Goal: Task Accomplishment & Management: Complete application form

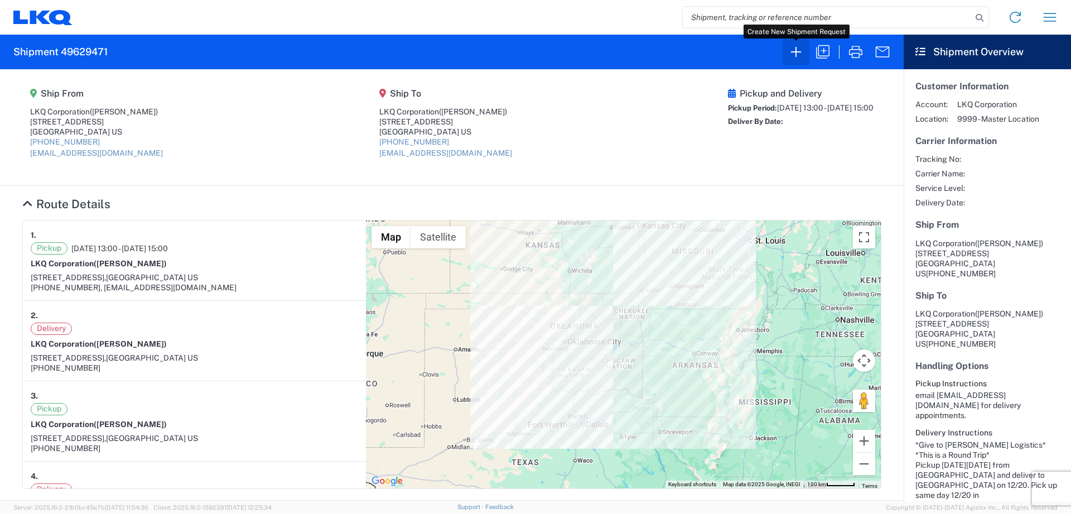
click at [794, 58] on icon "button" at bounding box center [796, 52] width 18 height 18
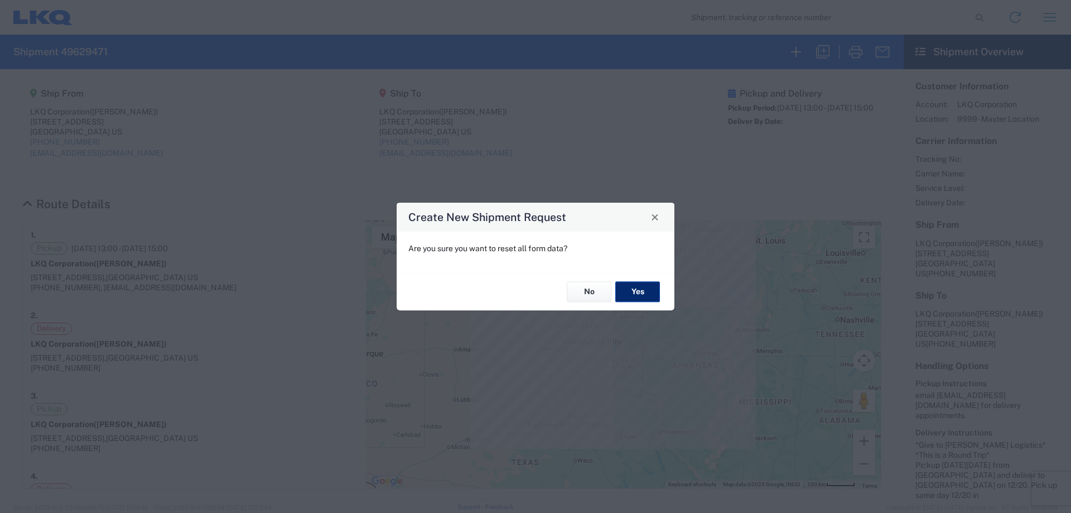
click at [643, 293] on button "Yes" at bounding box center [638, 292] width 45 height 21
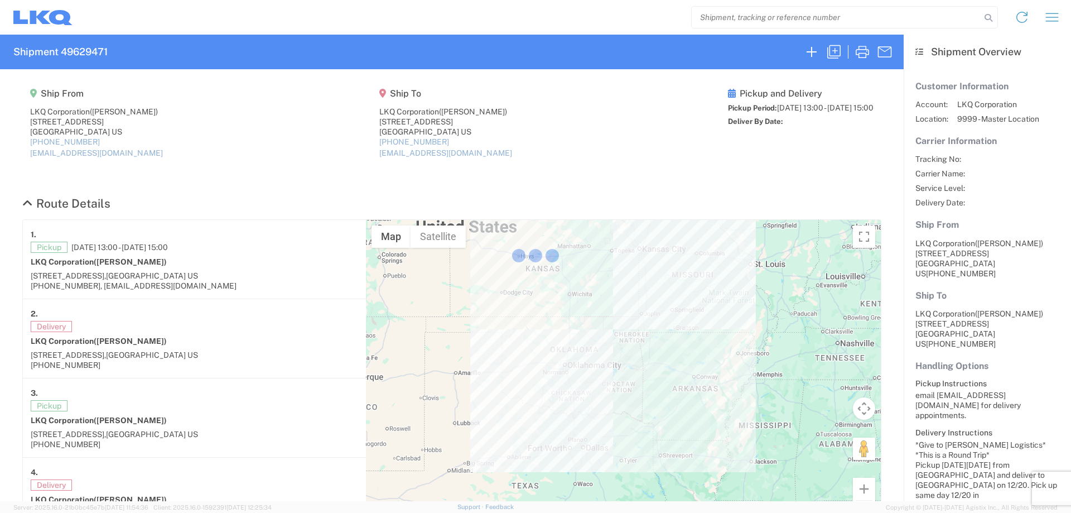
select select "FULL"
select select "LBS"
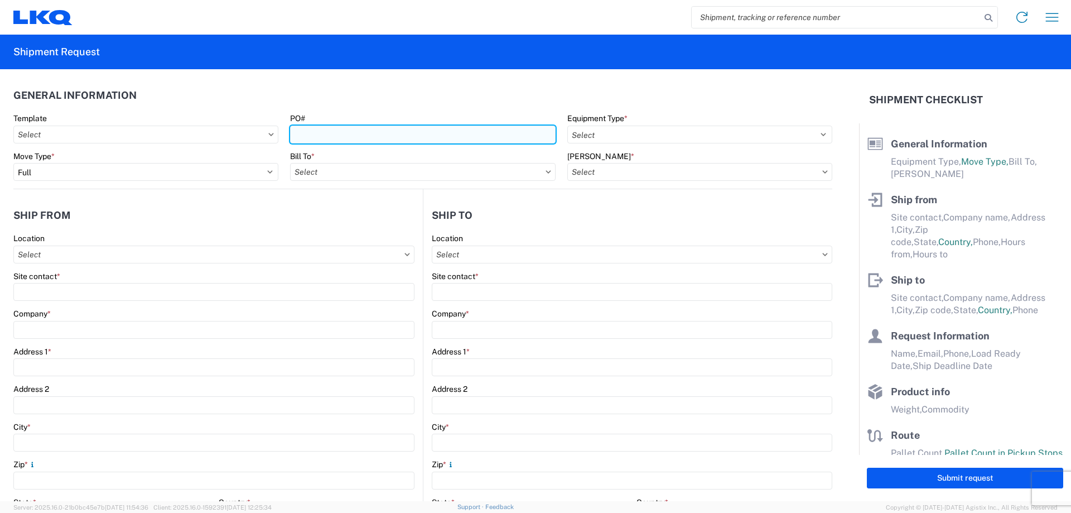
click at [328, 131] on input "PO#" at bounding box center [422, 135] width 265 height 18
type input "T3069"
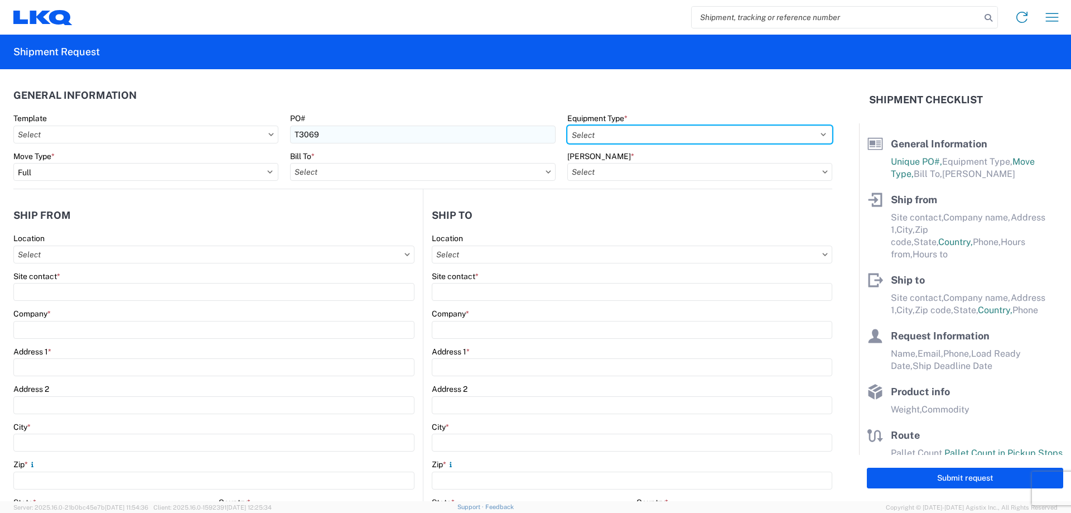
select select "STDV"
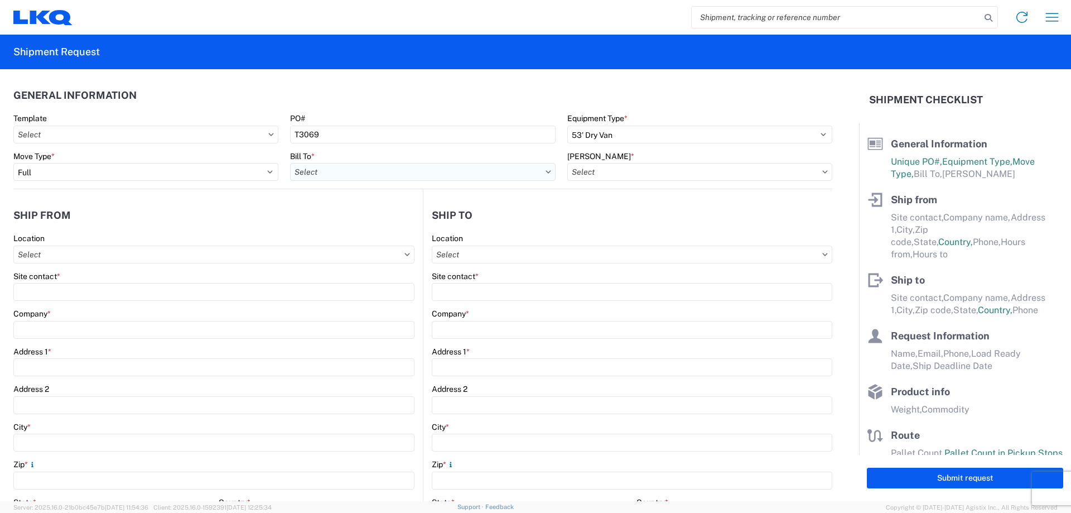
click at [318, 174] on input "Bill To *" at bounding box center [422, 172] width 265 height 18
type input "1882"
click at [354, 218] on div "1882 - North American ATK Corporation" at bounding box center [387, 222] width 195 height 18
type input "1882 - North American ATK Corporation"
click at [626, 157] on div "[PERSON_NAME] *" at bounding box center [700, 156] width 265 height 10
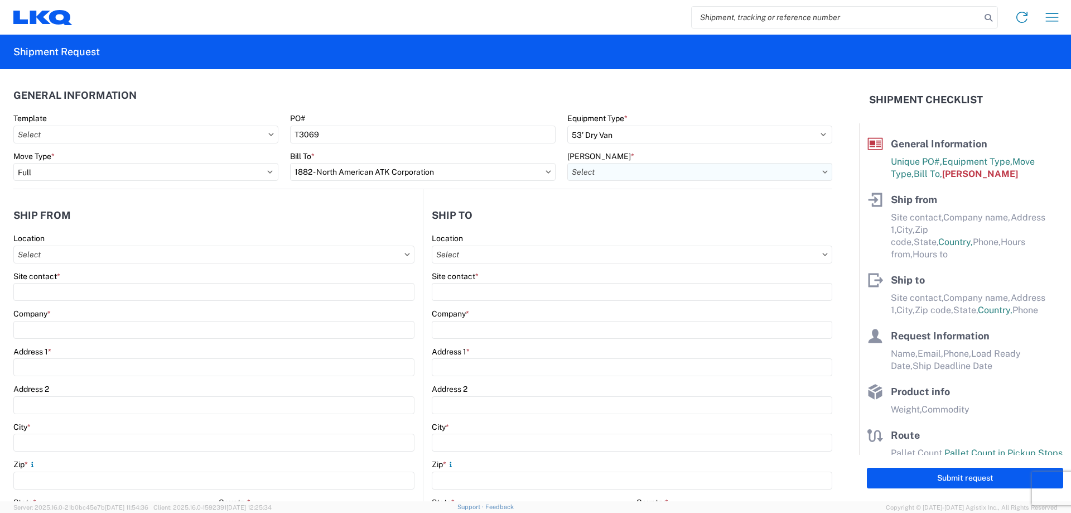
click at [632, 168] on input "[PERSON_NAME] *" at bounding box center [700, 172] width 265 height 18
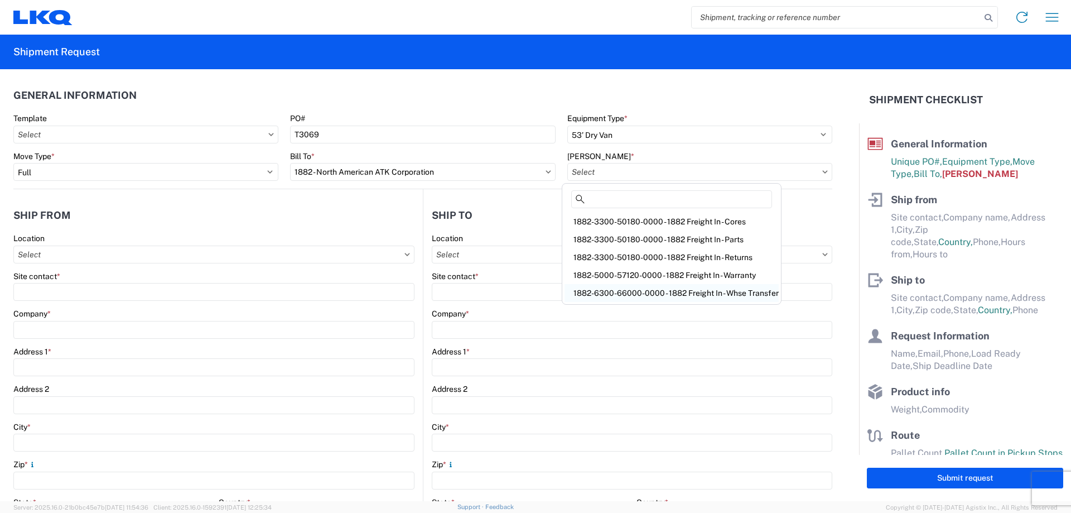
click at [700, 289] on div "1882-6300-66000-0000 - 1882 Freight In - Whse Transfer" at bounding box center [672, 293] width 214 height 18
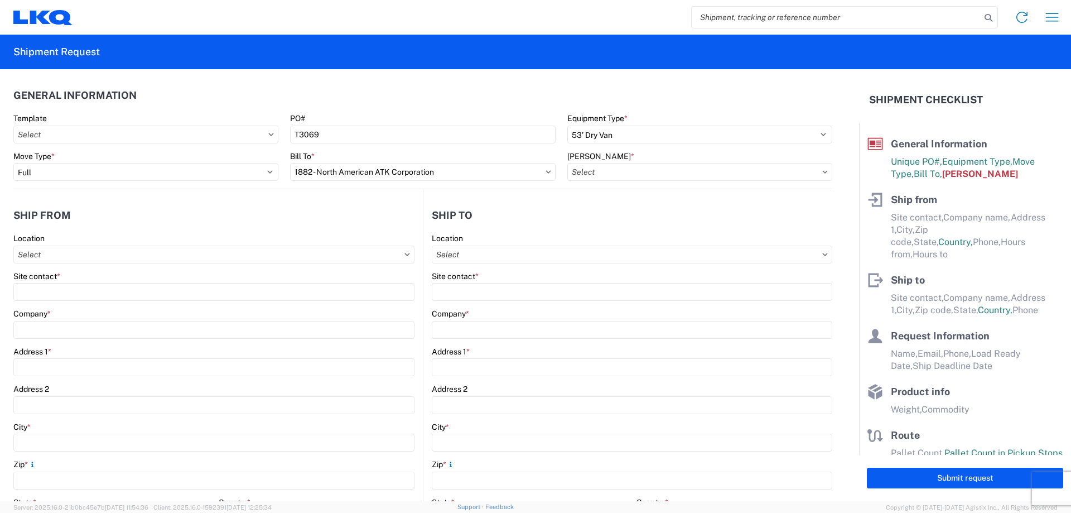
type input "1882-6300-66000-0000 - 1882 Freight In - Whse Transfer"
click at [118, 258] on input "Location" at bounding box center [213, 255] width 401 height 18
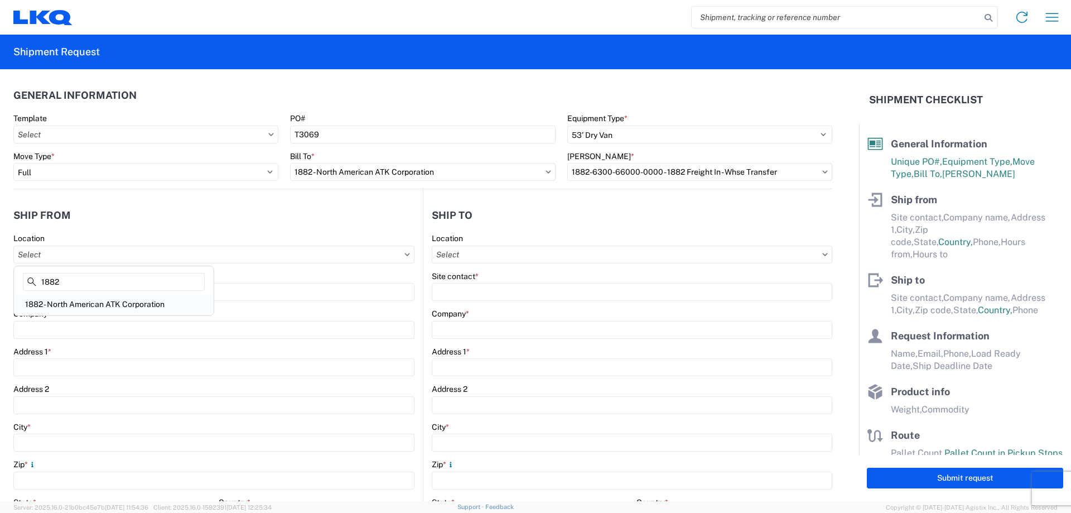
type input "1882"
click at [106, 307] on div "1882 - North American ATK Corporation" at bounding box center [113, 304] width 195 height 18
type input "1882 - North American ATK Corporation"
type input "LKQ Corporation"
type input "[STREET_ADDRESS]"
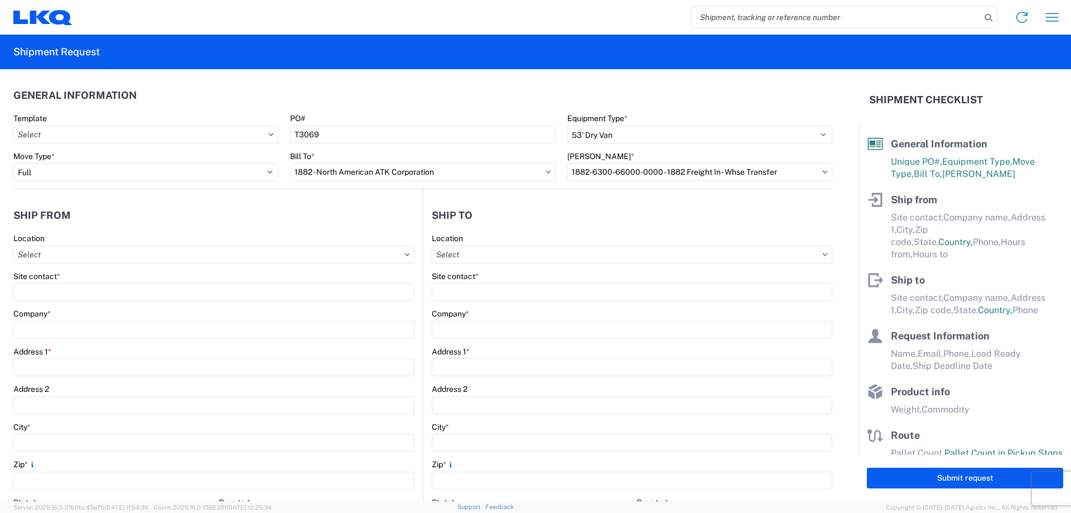
type input "[GEOGRAPHIC_DATA]"
type input "75050"
select select "[GEOGRAPHIC_DATA]"
select select "US"
type input "[PHONE_NUMBER]"
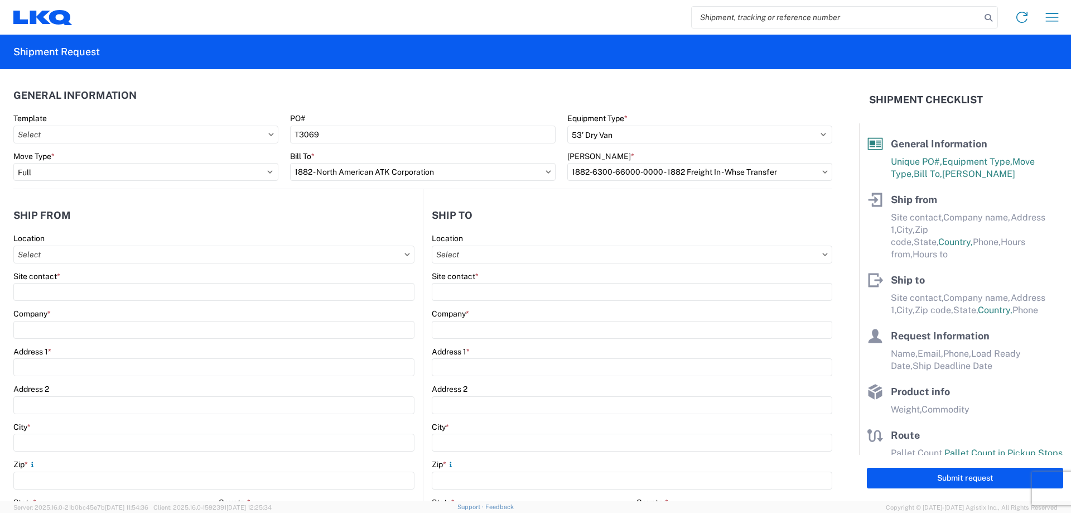
type input "07:00"
type input "17:00"
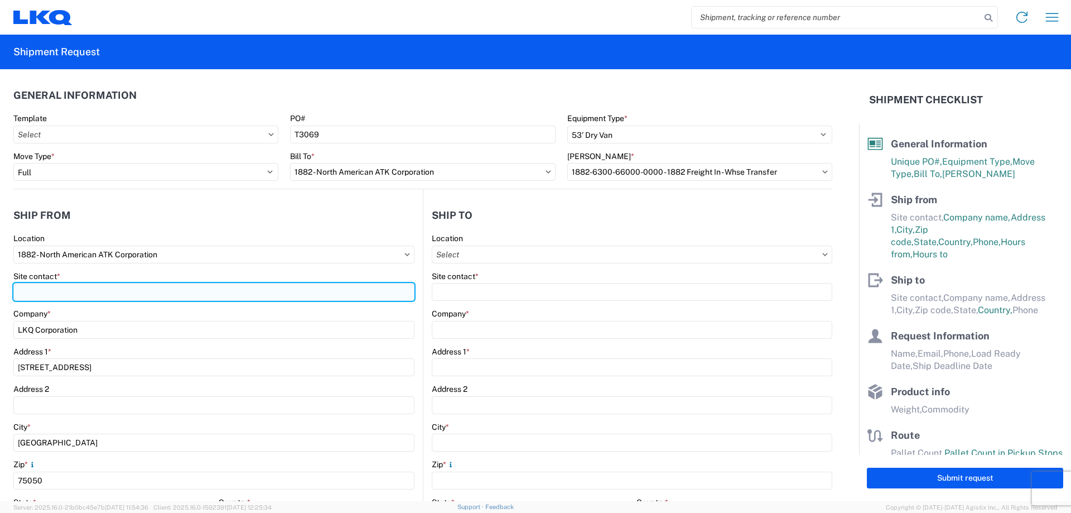
click at [93, 297] on input "Site contact *" at bounding box center [213, 292] width 401 height 18
type input "[PERSON_NAME]"
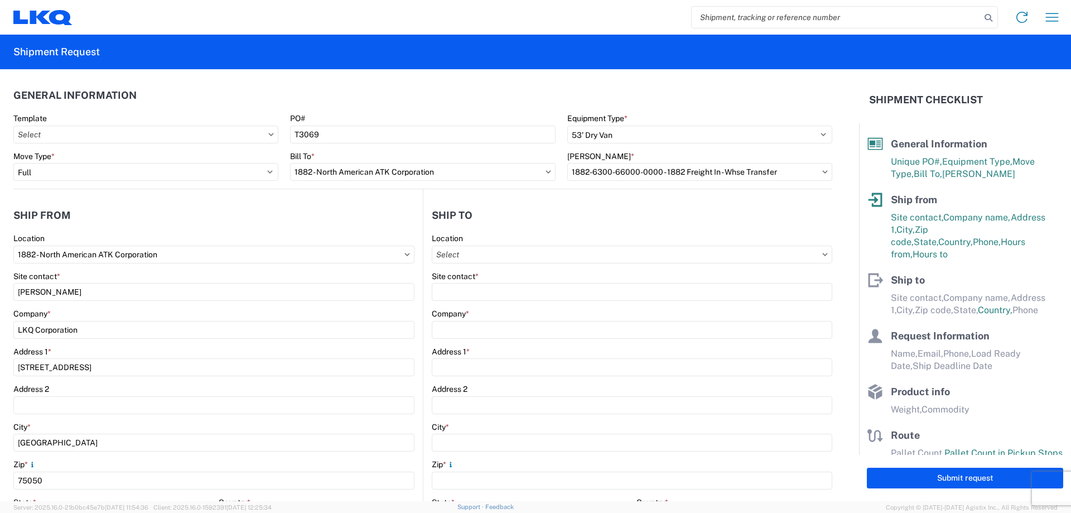
click at [131, 239] on div "Location" at bounding box center [213, 238] width 401 height 10
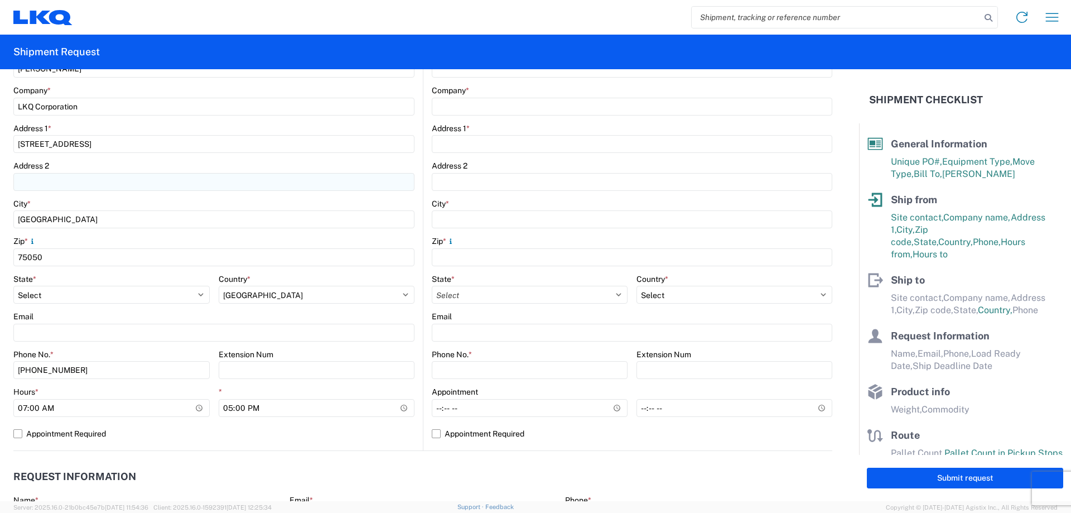
scroll to position [297, 0]
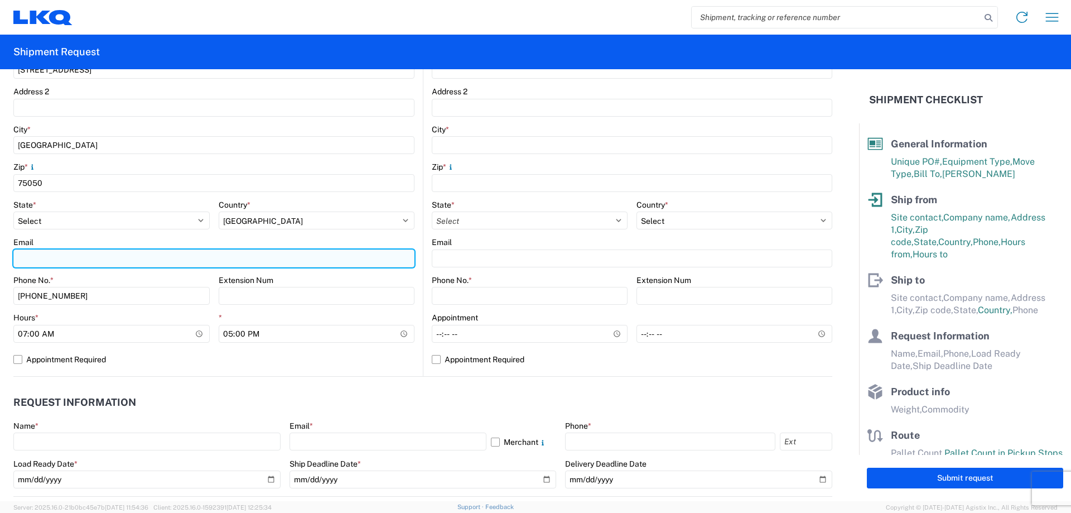
click at [103, 259] on input "Email" at bounding box center [213, 258] width 401 height 18
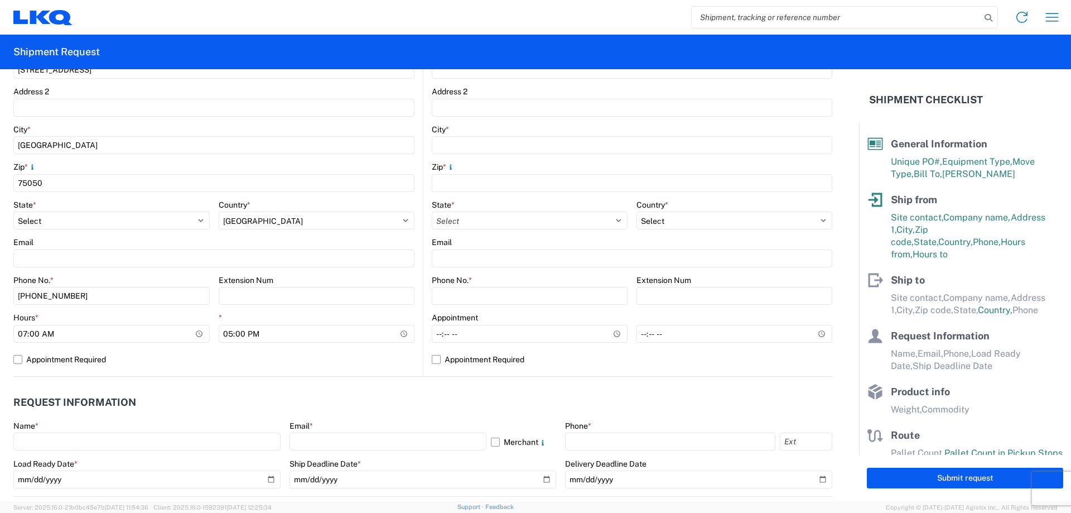
click at [252, 406] on header "Request Information" at bounding box center [422, 402] width 819 height 25
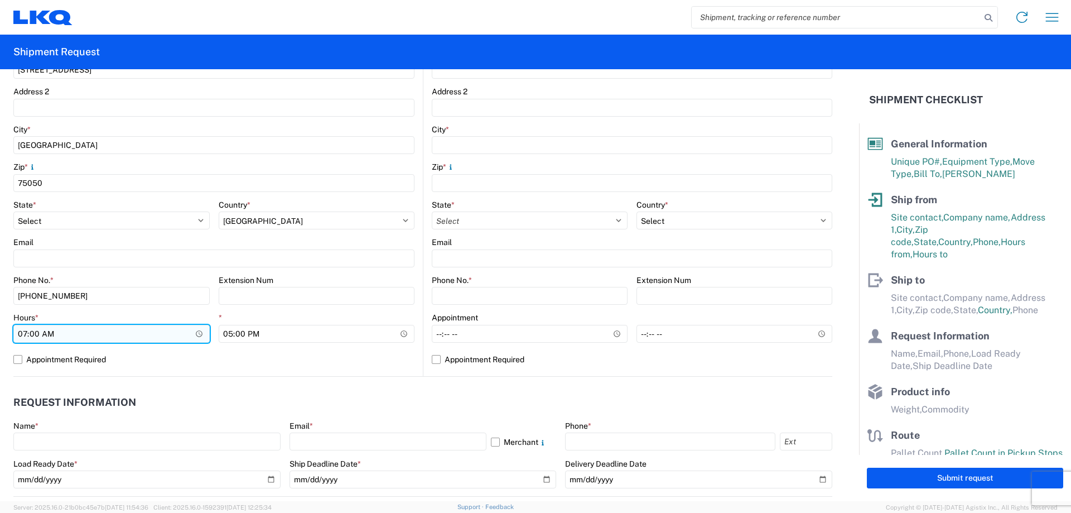
click at [22, 335] on input "07:00" at bounding box center [111, 334] width 196 height 18
type input "13:00"
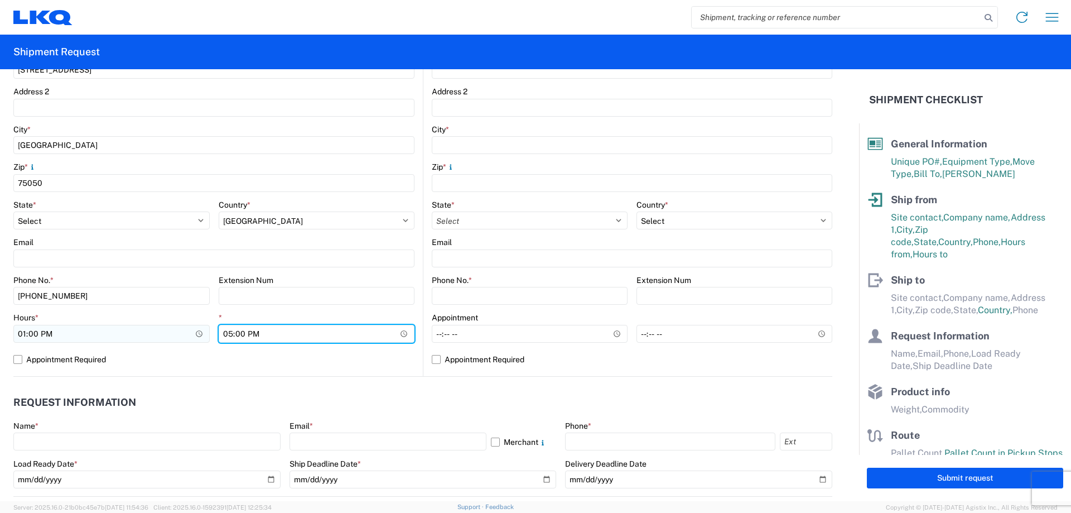
type input "15:00"
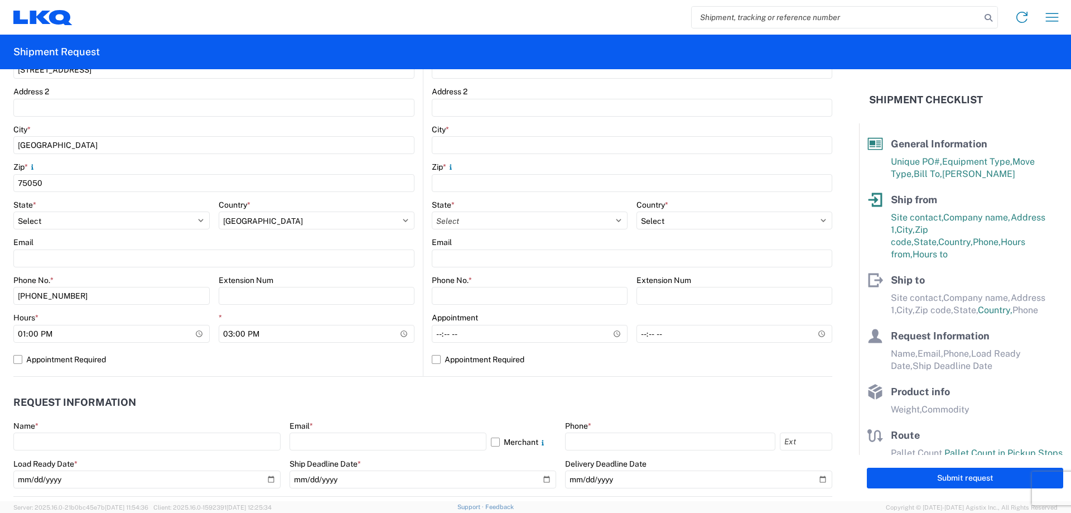
click at [550, 379] on agx-request-info "Request Information Name * Email * Merchant Phone * Load Ready Date * Ship Dead…" at bounding box center [422, 437] width 819 height 120
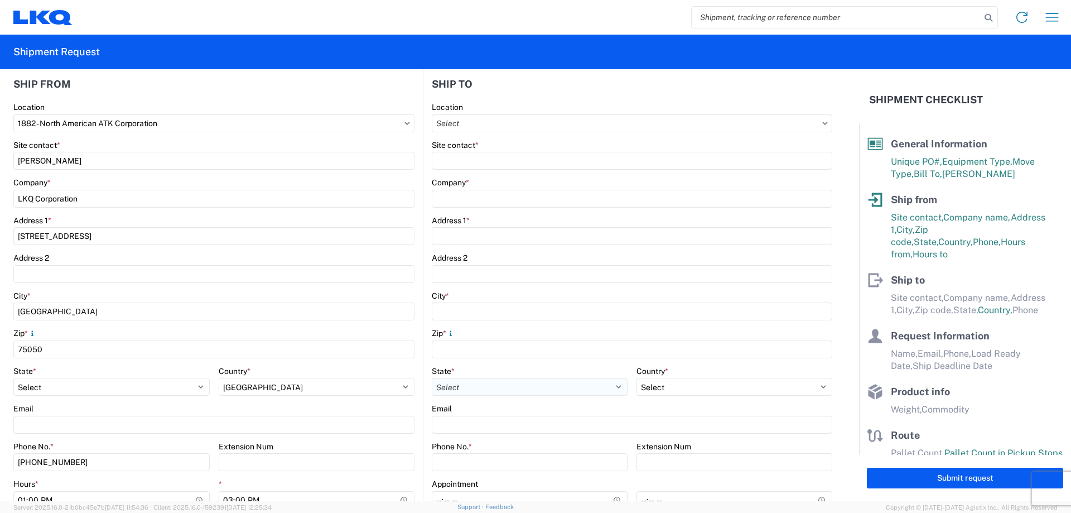
scroll to position [223, 0]
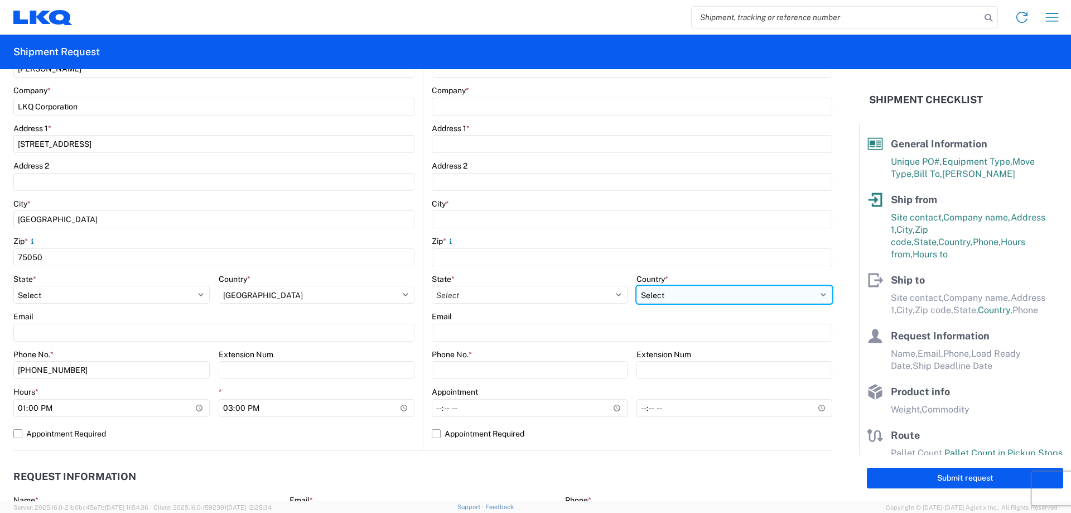
click at [666, 292] on select "Select [GEOGRAPHIC_DATA] [GEOGRAPHIC_DATA] [GEOGRAPHIC_DATA] [GEOGRAPHIC_DATA] …" at bounding box center [735, 295] width 196 height 18
select select "CA"
click at [637, 300] on select "Select [GEOGRAPHIC_DATA] [GEOGRAPHIC_DATA] [GEOGRAPHIC_DATA] [GEOGRAPHIC_DATA] …" at bounding box center [735, 295] width 196 height 18
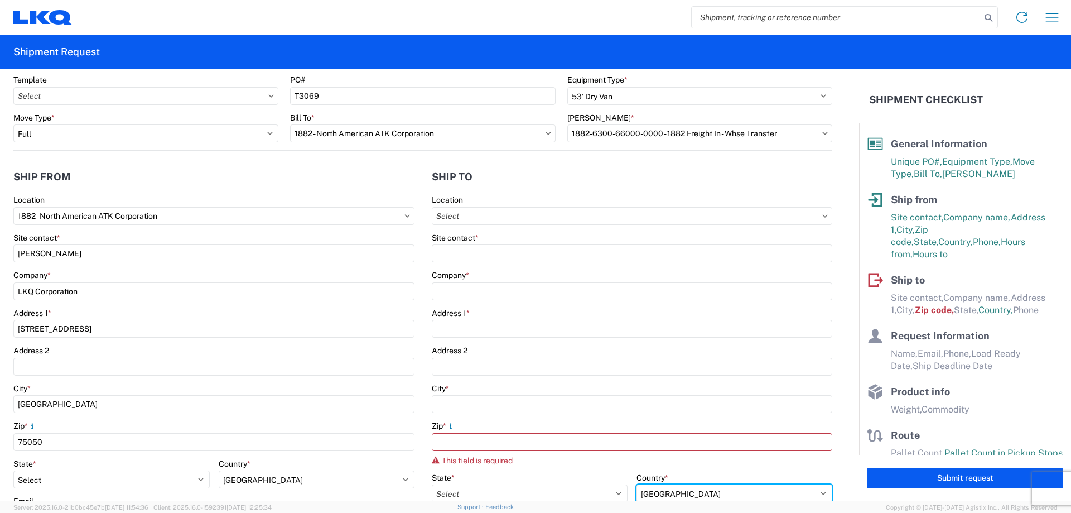
scroll to position [74, 0]
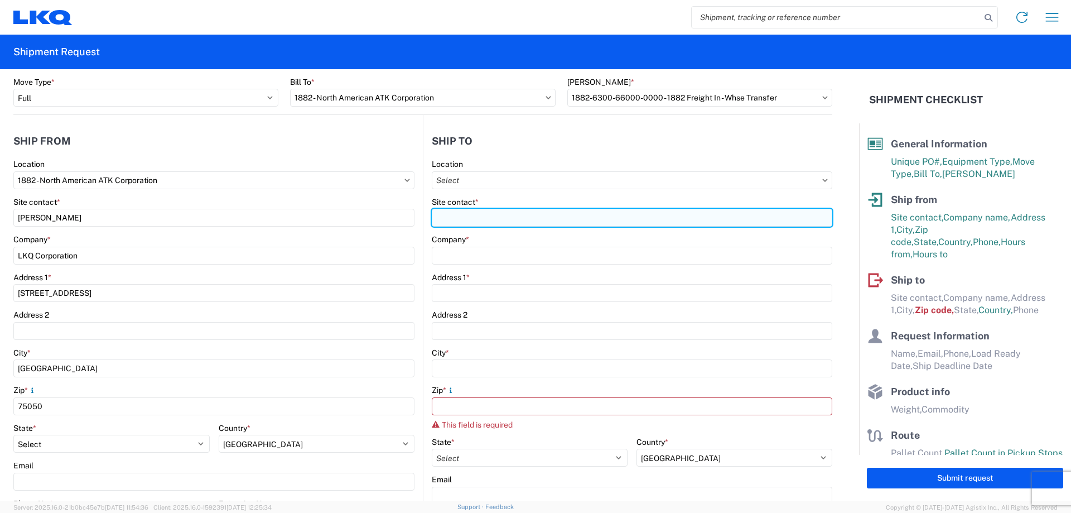
click at [501, 217] on input "Site contact *" at bounding box center [632, 218] width 401 height 18
type input "[PERSON_NAME]"
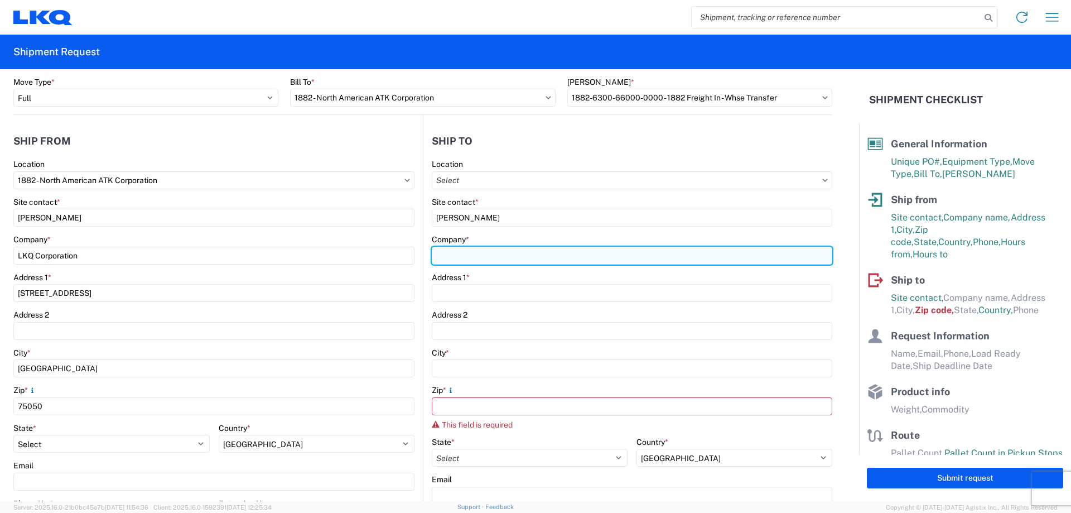
click at [501, 252] on input "Company *" at bounding box center [632, 256] width 401 height 18
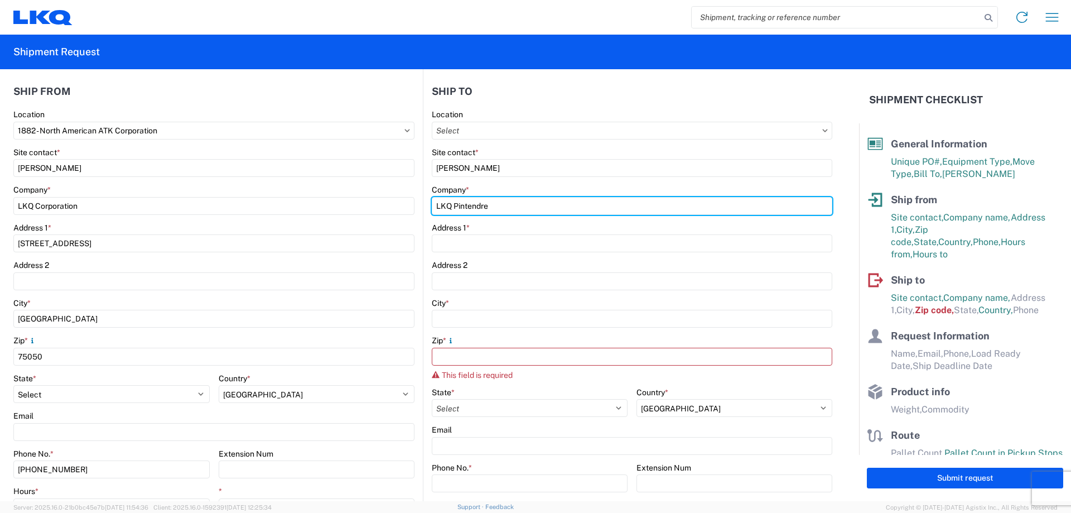
scroll to position [149, 0]
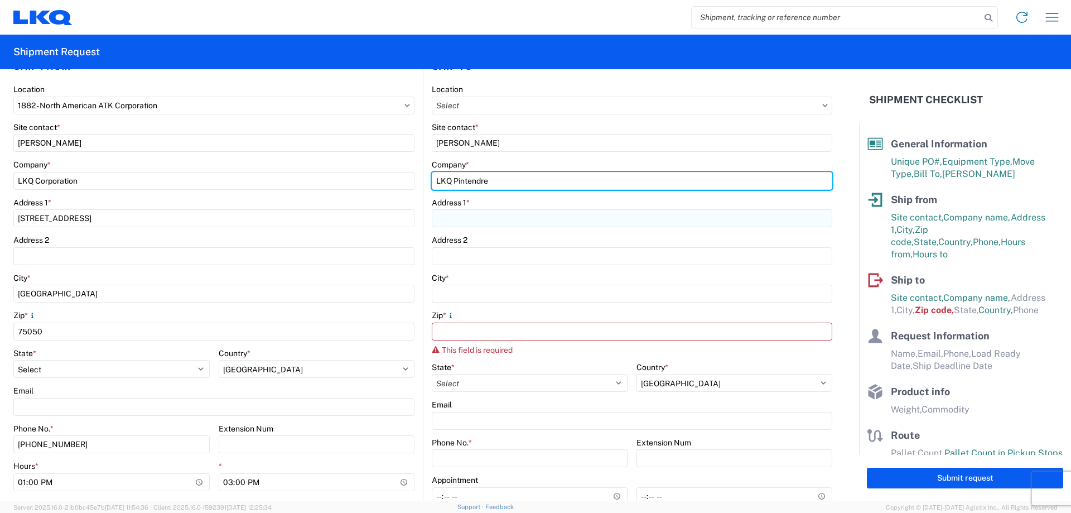
type input "LKQ Pintendre"
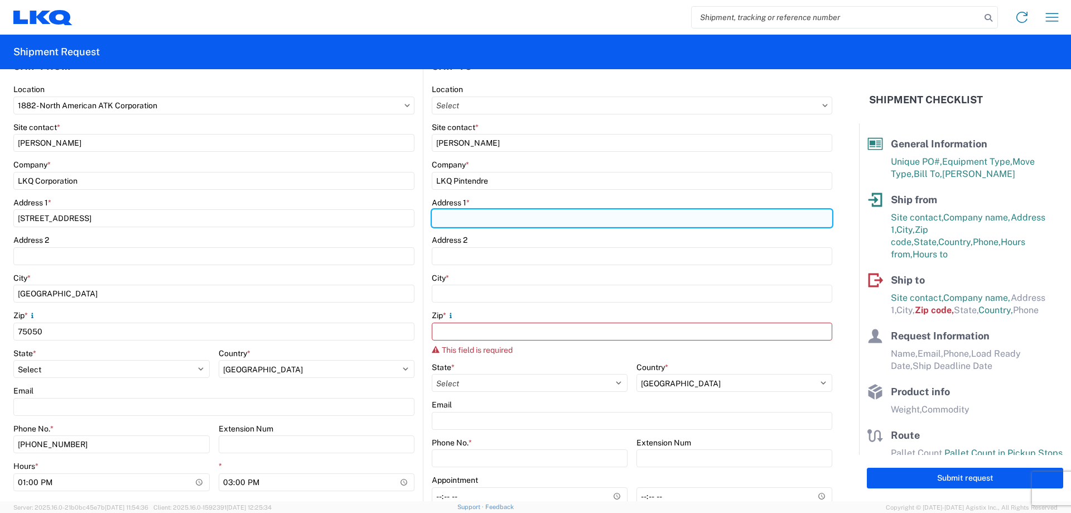
click at [491, 216] on input "Address 1 *" at bounding box center [632, 218] width 401 height 18
type input "914 Route [PERSON_NAME]"
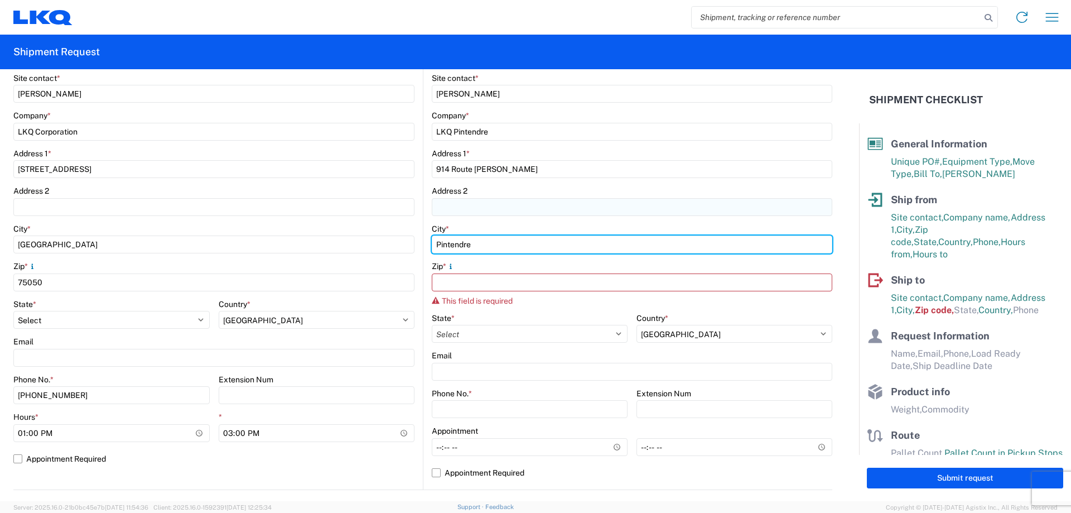
scroll to position [223, 0]
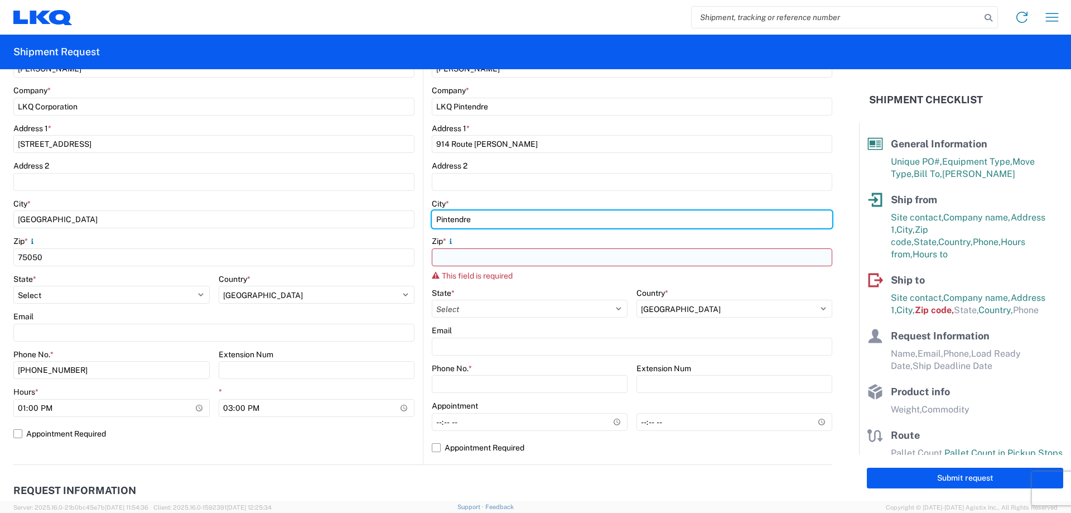
type input "Pintendre"
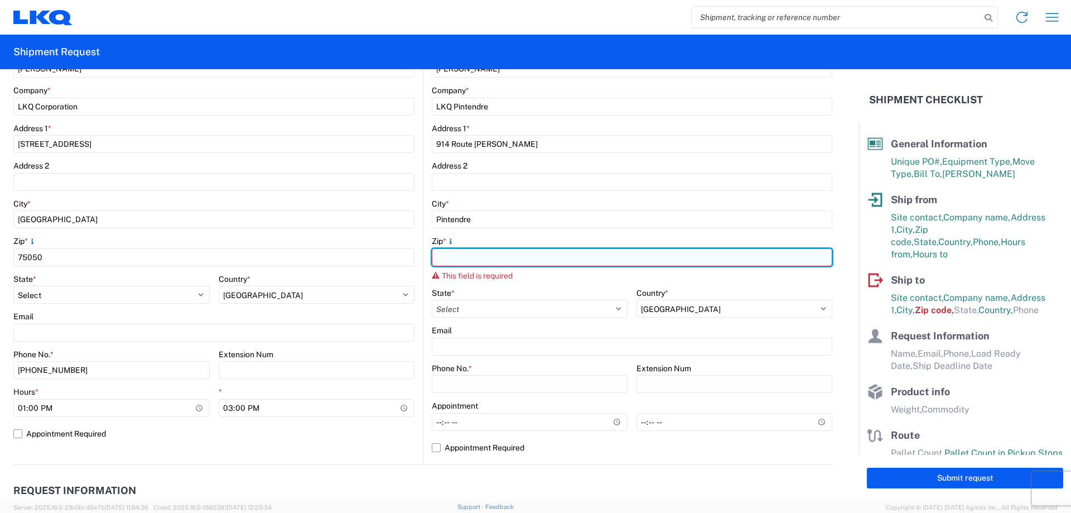
click at [494, 263] on input "Zip *" at bounding box center [632, 257] width 401 height 18
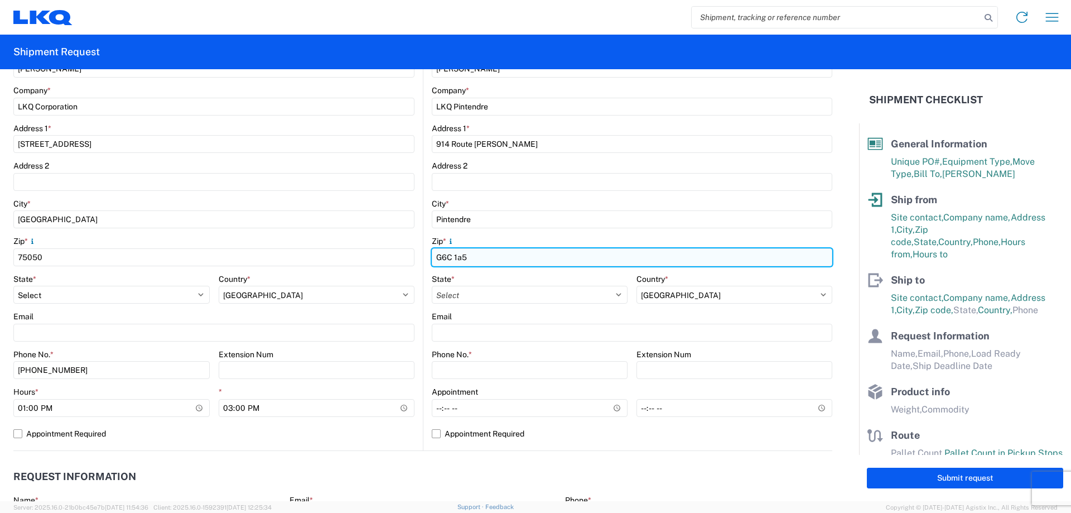
click at [459, 260] on input "G6C 1a5" at bounding box center [632, 257] width 401 height 18
type input "G6C 1A5"
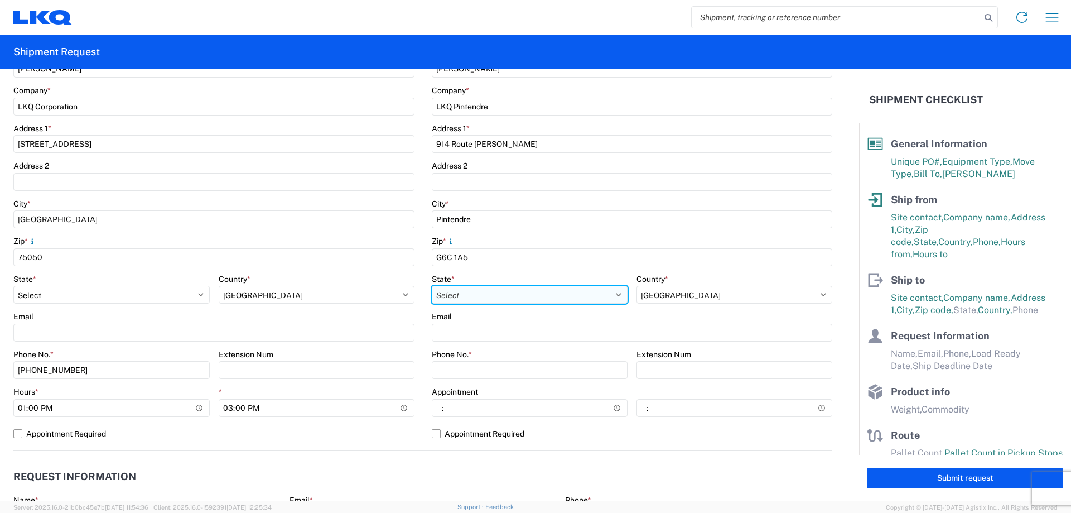
click at [492, 295] on select "Select [GEOGRAPHIC_DATA] [GEOGRAPHIC_DATA] [GEOGRAPHIC_DATA] [GEOGRAPHIC_DATA] …" at bounding box center [530, 295] width 196 height 18
select select "QC"
click at [432, 286] on select "Select [GEOGRAPHIC_DATA] [GEOGRAPHIC_DATA] [GEOGRAPHIC_DATA] [GEOGRAPHIC_DATA] …" at bounding box center [530, 295] width 196 height 18
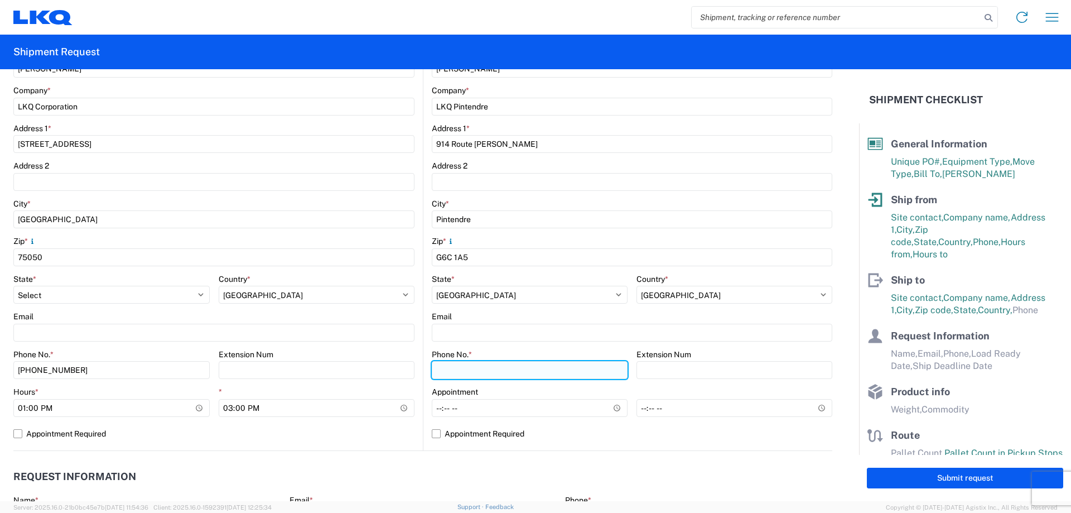
click at [492, 372] on input "Phone No. *" at bounding box center [530, 370] width 196 height 18
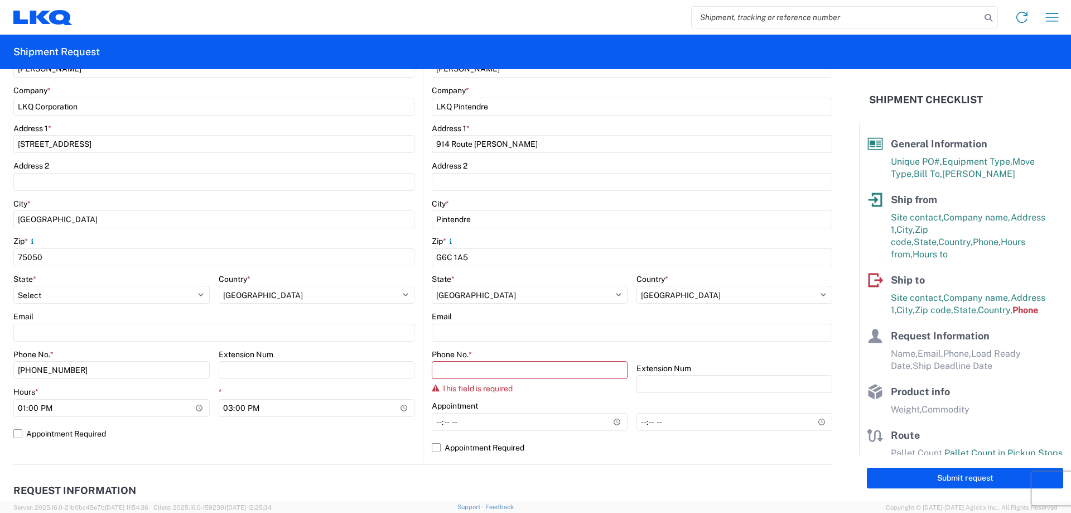
click at [339, 443] on div "1882 Location 1882 - North American ATK Corporation Site contact * [PERSON_NAME…" at bounding box center [213, 230] width 401 height 440
click at [434, 426] on input "Hours *" at bounding box center [530, 422] width 196 height 18
type input "08:00"
type input "14:00"
click at [342, 439] on label "Appointment Required" at bounding box center [213, 434] width 401 height 18
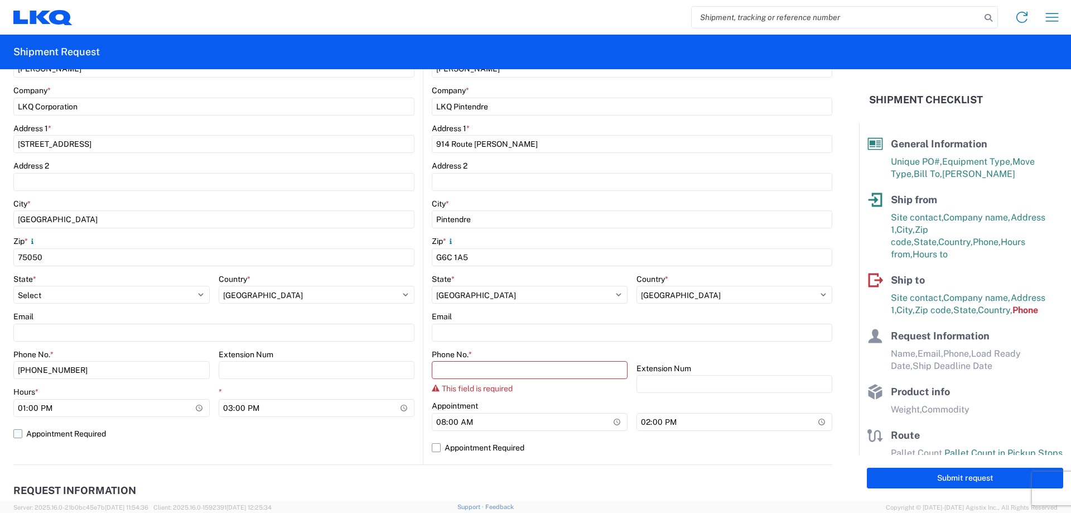
click at [0, 0] on input "Appointment Required" at bounding box center [0, 0] width 0 height 0
select select "US"
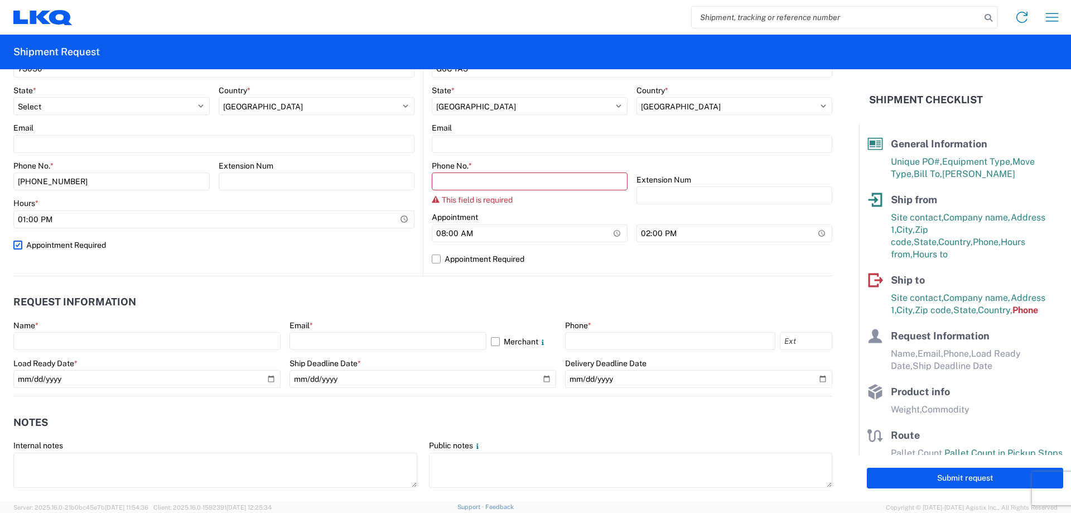
scroll to position [446, 0]
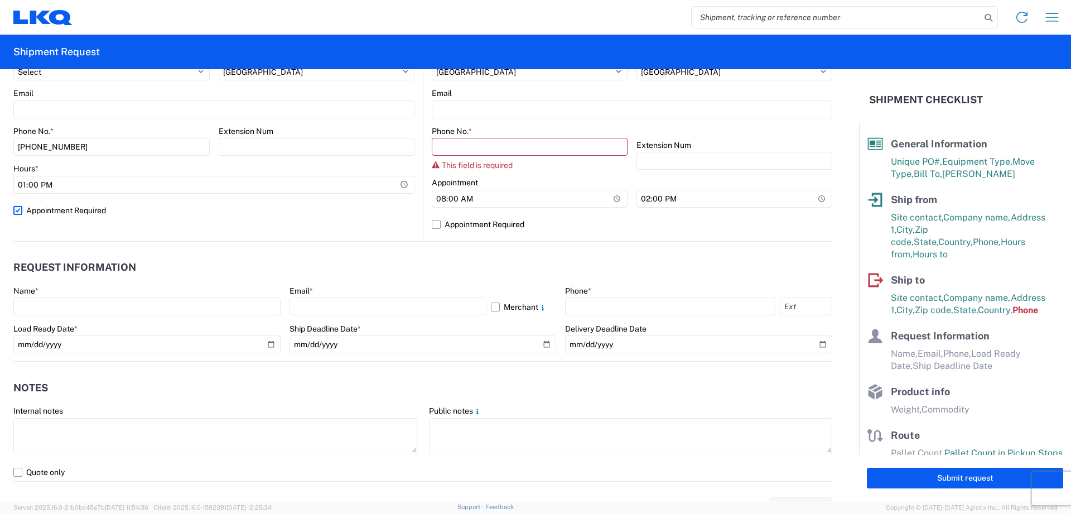
click at [22, 217] on label "Appointment Required" at bounding box center [213, 210] width 401 height 18
click at [0, 0] on input "Appointment Required" at bounding box center [0, 0] width 0 height 0
select select "US"
click at [237, 265] on header "Request Information" at bounding box center [422, 267] width 819 height 25
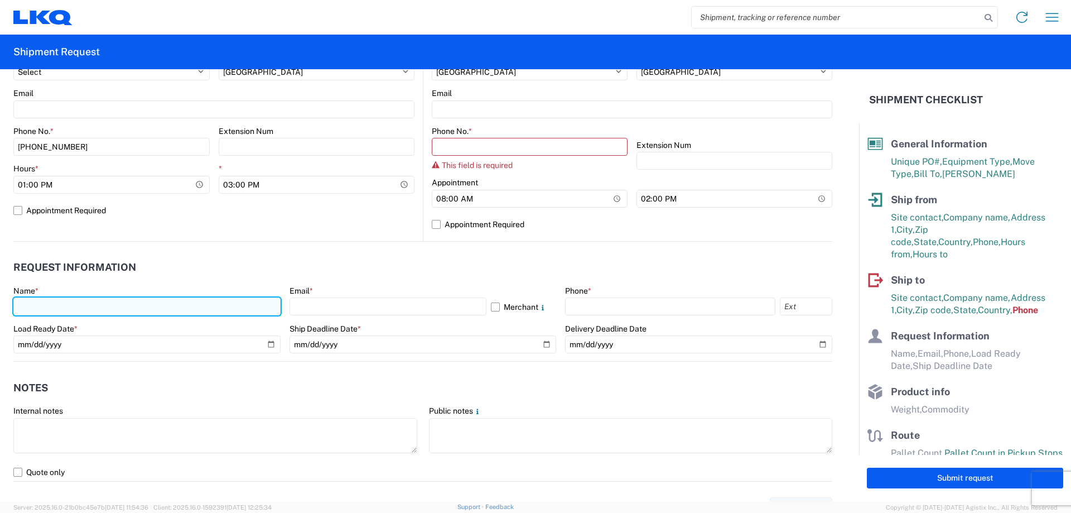
click at [80, 304] on input "text" at bounding box center [146, 306] width 267 height 18
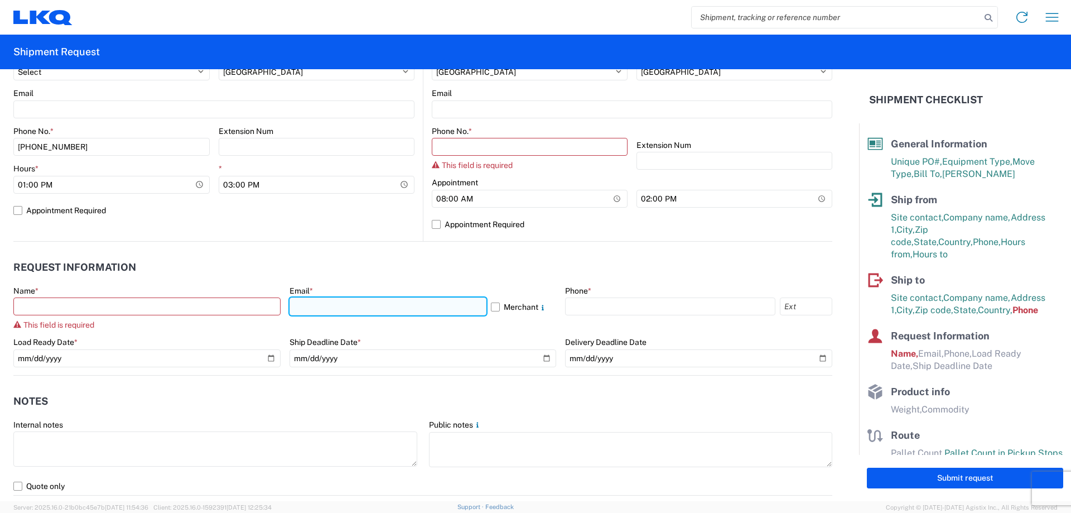
drag, startPoint x: 328, startPoint y: 315, endPoint x: 336, endPoint y: 314, distance: 7.9
click at [329, 313] on input "text" at bounding box center [388, 306] width 197 height 18
type input "[EMAIL_ADDRESS][DOMAIN_NAME]"
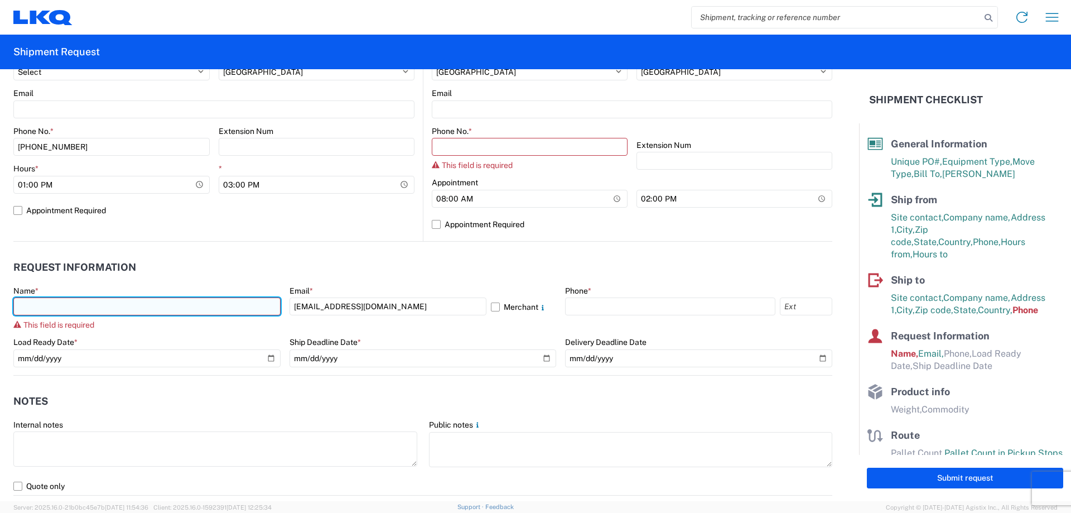
click at [162, 306] on input "text" at bounding box center [146, 306] width 267 height 18
type input "[PERSON_NAME]"
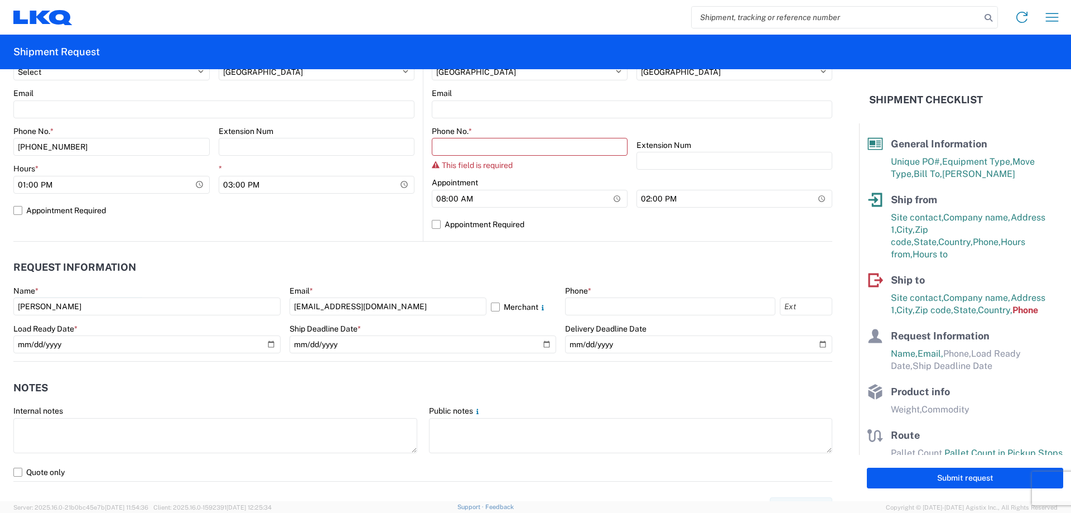
drag, startPoint x: 587, startPoint y: 295, endPoint x: 593, endPoint y: 296, distance: 6.9
click at [591, 296] on div "Phone *" at bounding box center [698, 301] width 267 height 30
drag, startPoint x: 603, startPoint y: 307, endPoint x: 626, endPoint y: 315, distance: 23.5
click at [604, 308] on input "text" at bounding box center [670, 306] width 210 height 18
type input "[PHONE_NUMBER]"
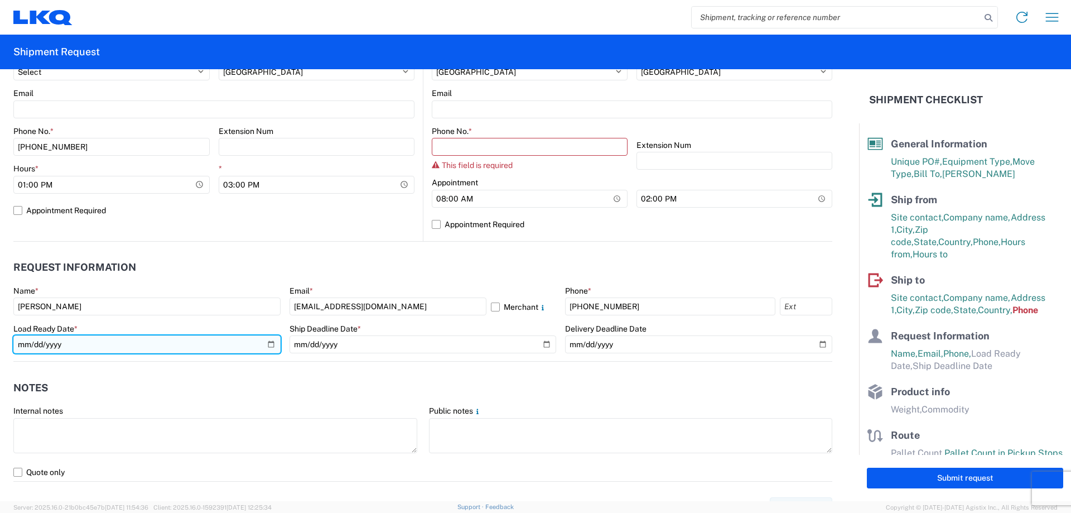
click at [270, 345] on input "date" at bounding box center [146, 344] width 267 height 18
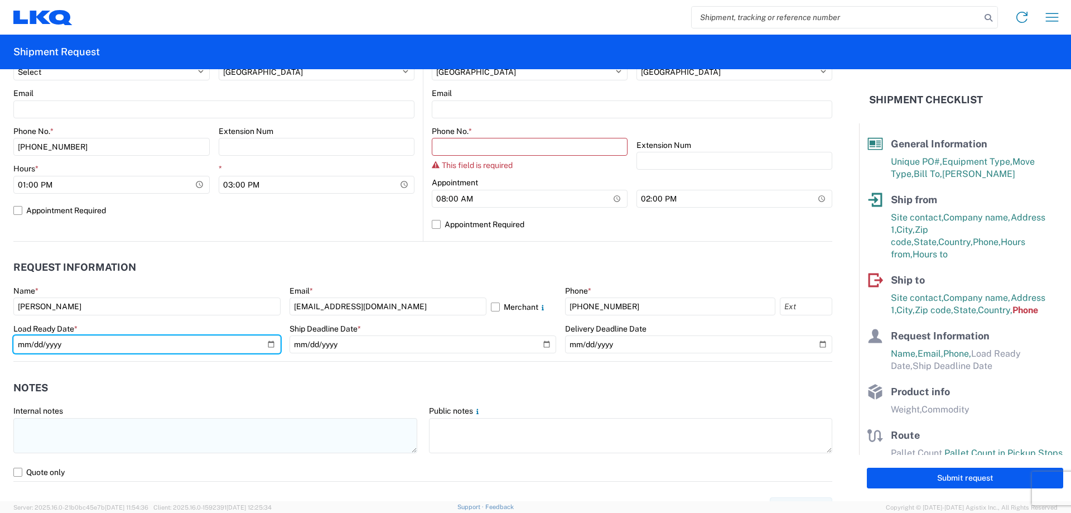
type input "[DATE]"
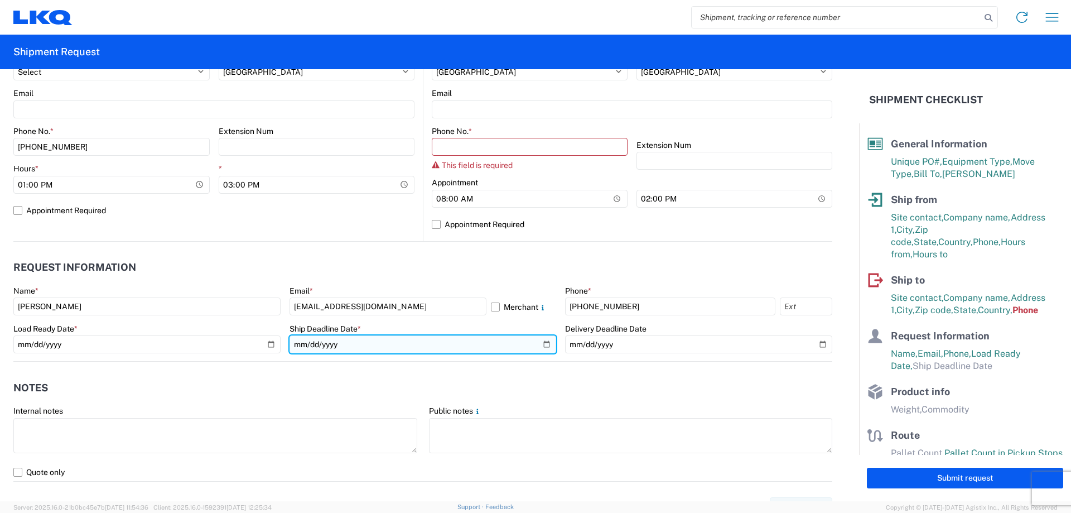
click at [540, 346] on input "date" at bounding box center [423, 344] width 267 height 18
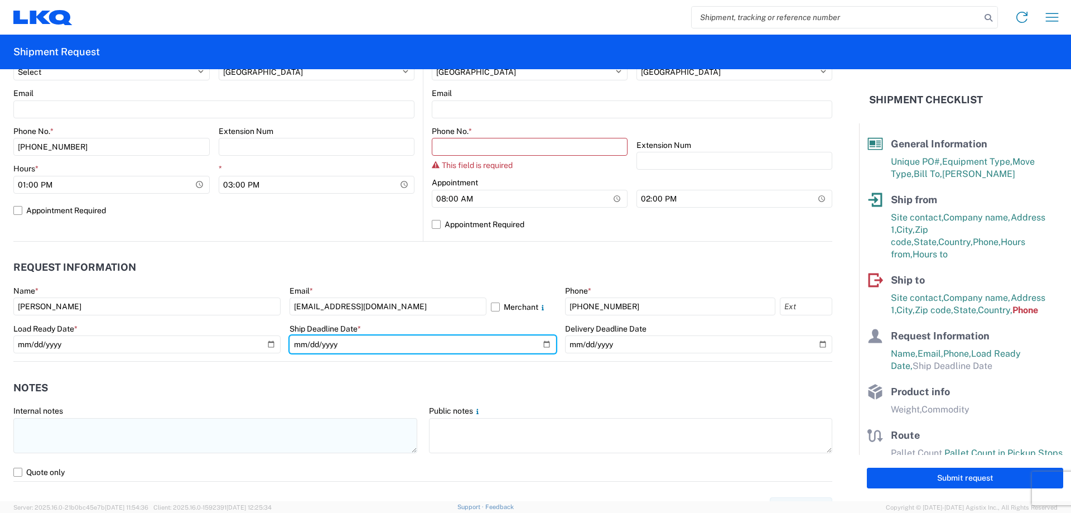
type input "[DATE]"
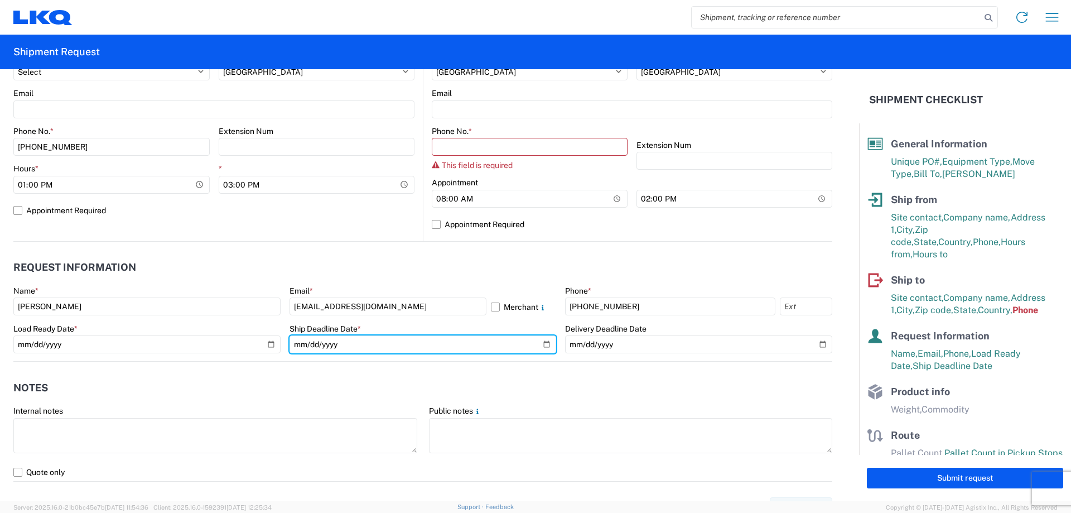
scroll to position [595, 0]
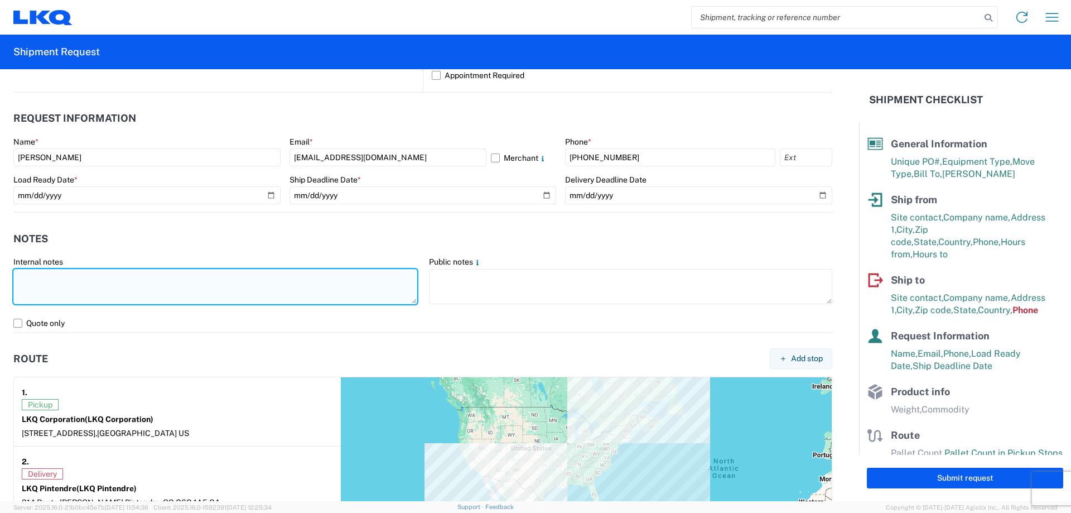
click at [98, 289] on textarea at bounding box center [215, 286] width 404 height 35
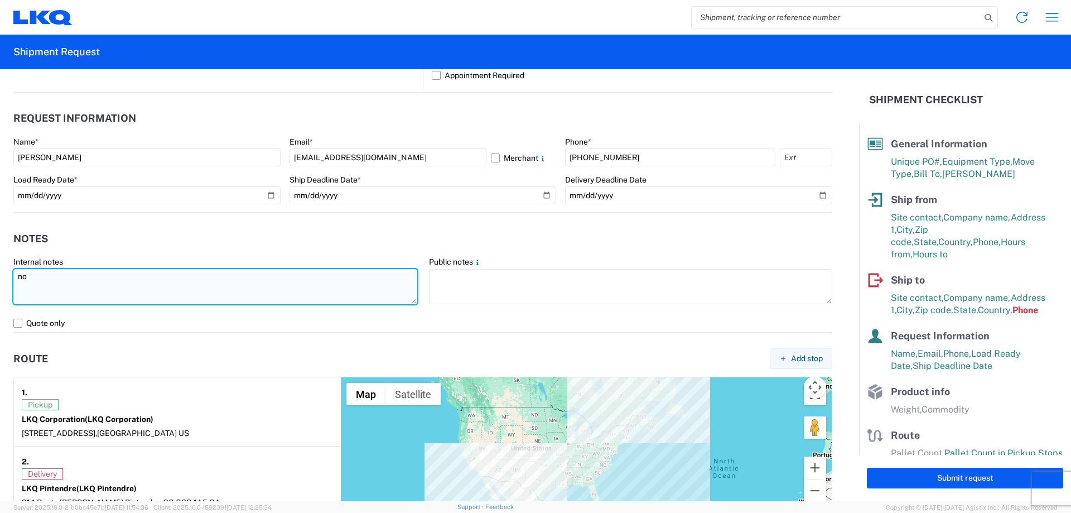
type textarea "n"
drag, startPoint x: 184, startPoint y: 277, endPoint x: 0, endPoint y: 285, distance: 183.7
click at [0, 285] on form "General Information Template PO# T3069 Equipment Type * Select 53’ Dry Van Flat…" at bounding box center [429, 285] width 859 height 432
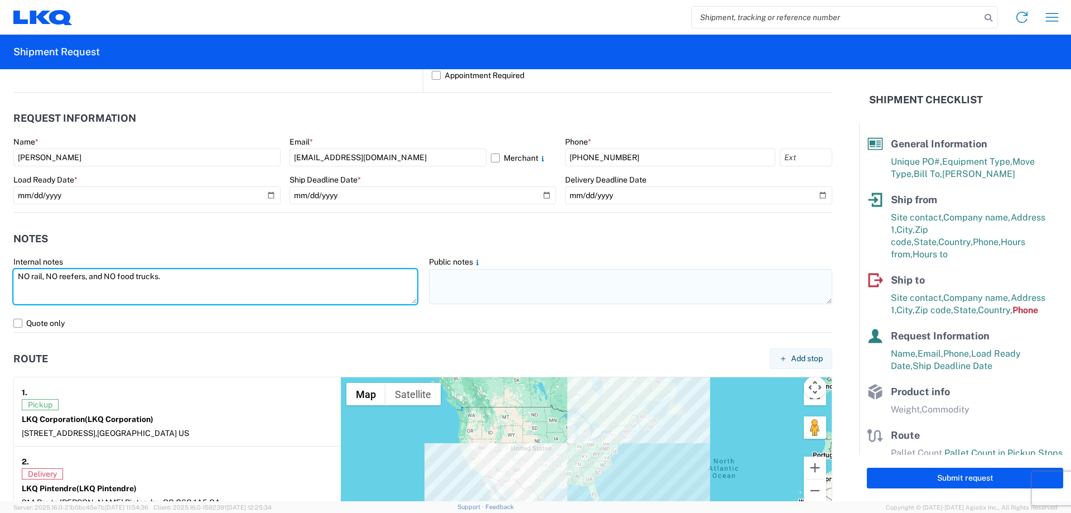
type textarea "NO rail, NO reefers, and NO food trucks."
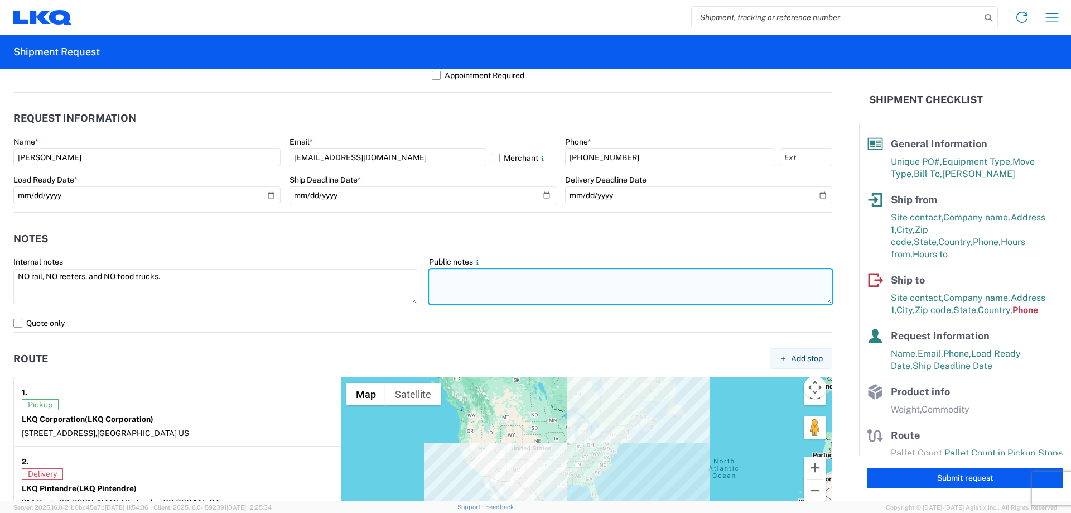
click at [521, 279] on textarea at bounding box center [631, 286] width 404 height 35
paste textarea "NO rail, NO reefers, and NO food trucks."
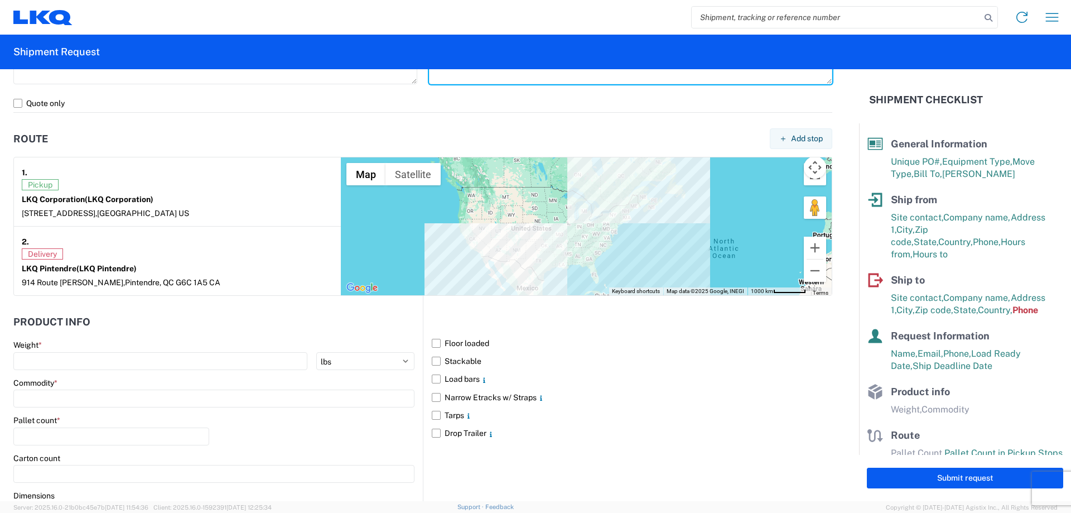
scroll to position [921, 0]
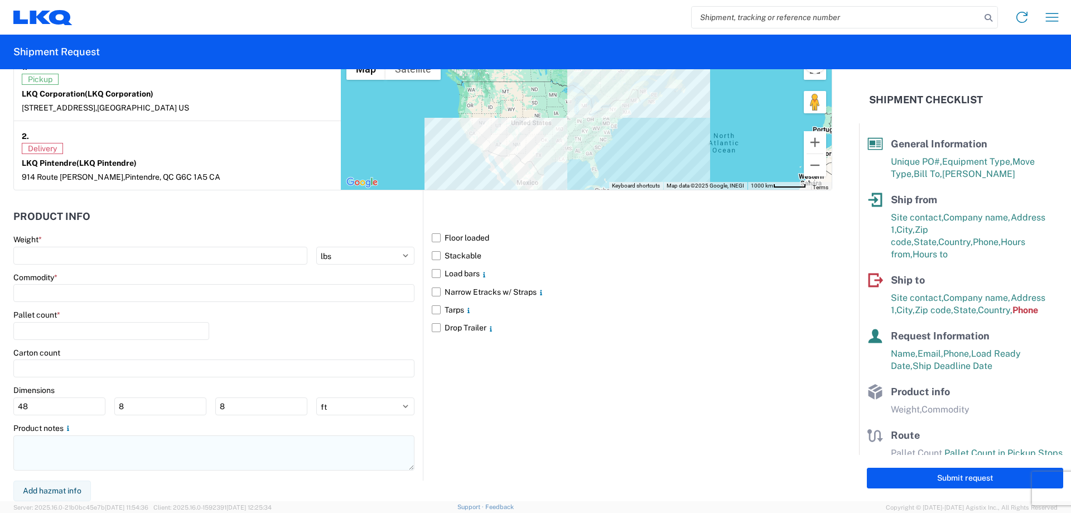
type textarea "NO rail, NO reefers, and NO food trucks."
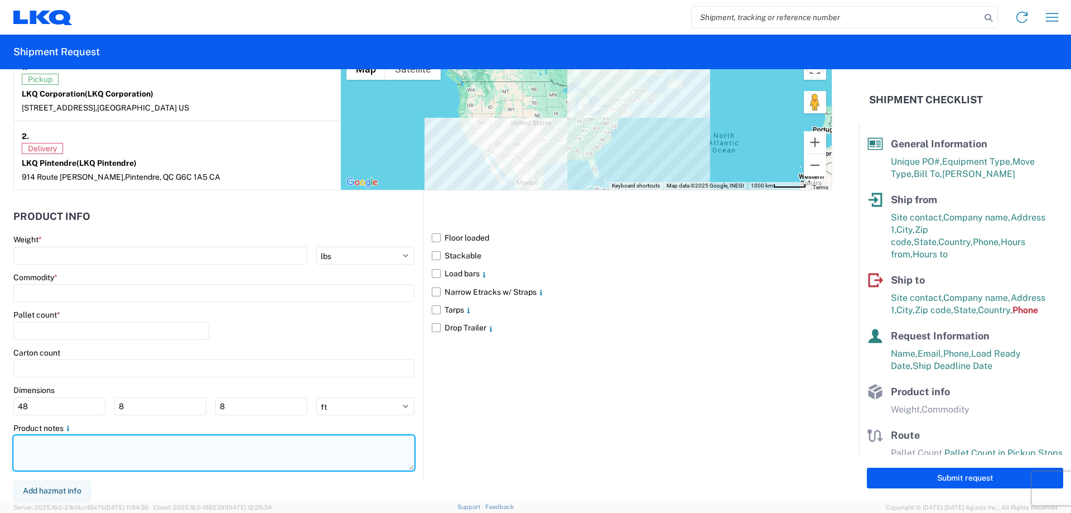
click at [59, 455] on textarea at bounding box center [213, 452] width 401 height 35
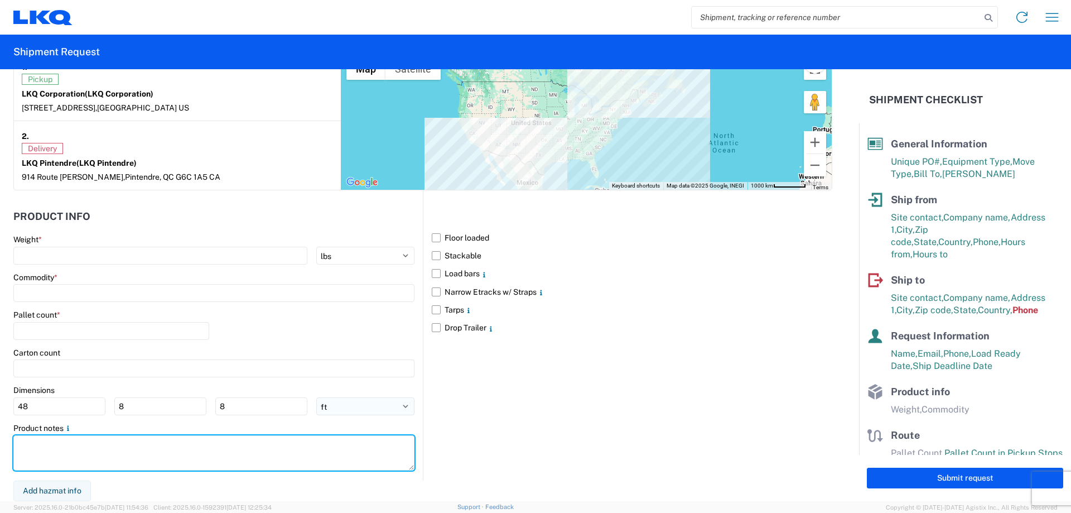
paste textarea "NO rail, NO reefers, and NO food trucks."
type textarea "NO rail, NO reefers, and NO food trucks."
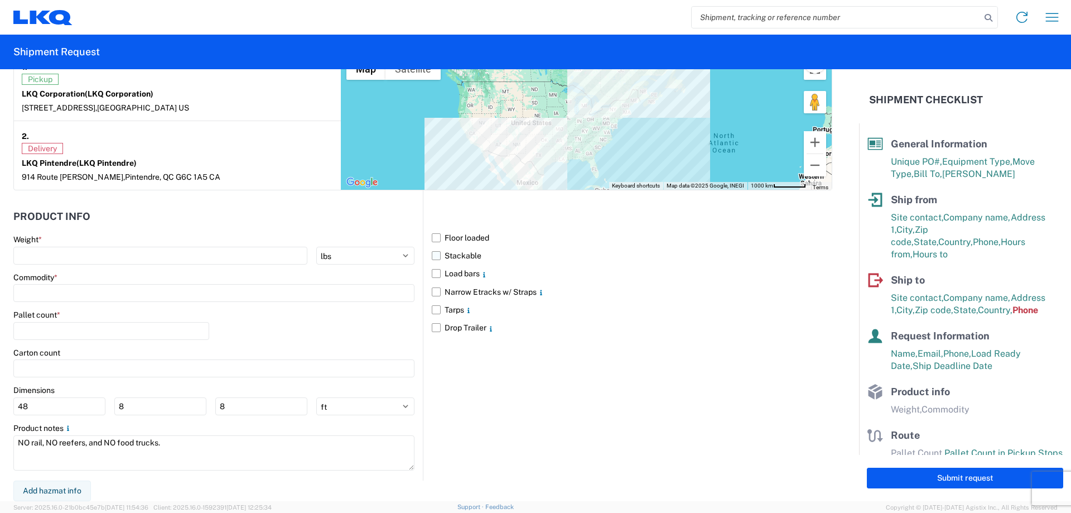
click at [433, 256] on label "Stackable" at bounding box center [632, 256] width 401 height 18
click at [0, 0] on input "Stackable" at bounding box center [0, 0] width 0 height 0
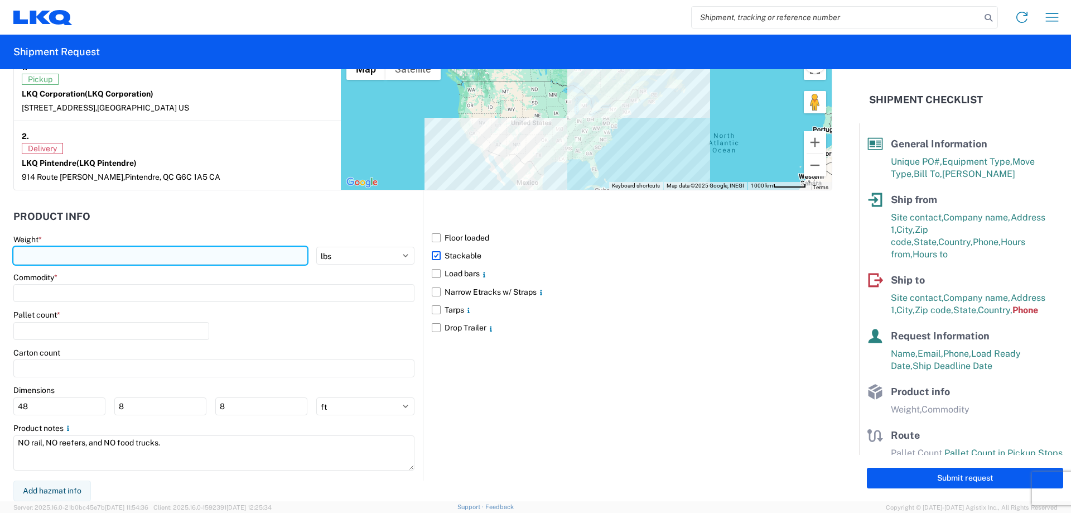
click at [32, 252] on input "number" at bounding box center [160, 256] width 294 height 18
type input "32604"
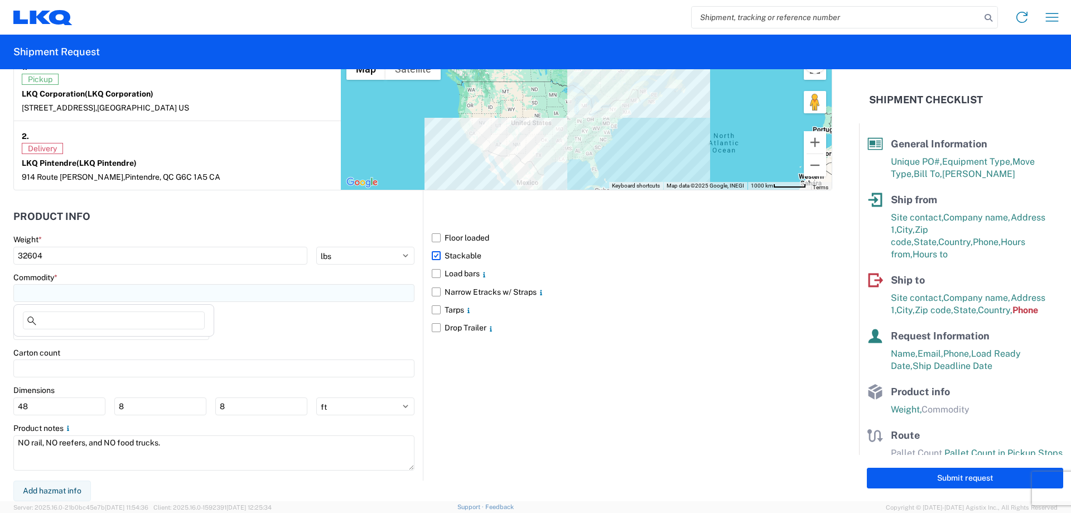
click at [62, 291] on input at bounding box center [213, 293] width 401 height 18
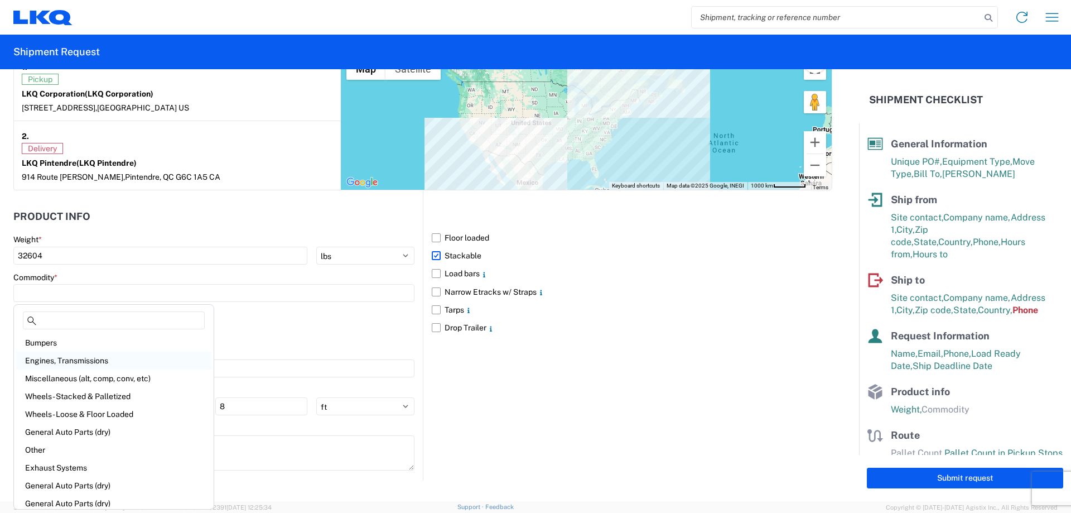
click at [79, 359] on div "Engines, Transmissions" at bounding box center [113, 361] width 195 height 18
type input "Engines, Transmissions"
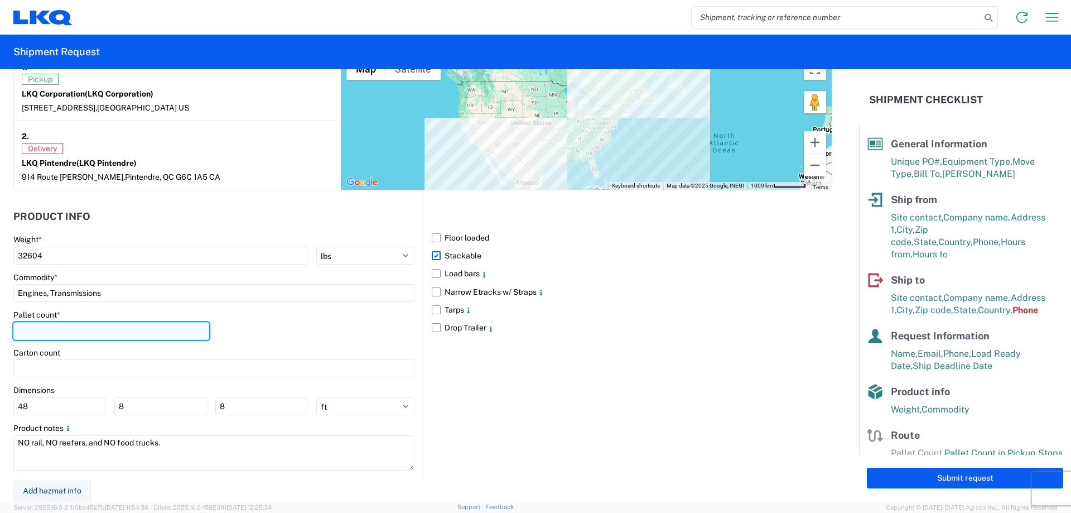
click at [69, 331] on input "number" at bounding box center [111, 331] width 196 height 18
type input "40"
click at [276, 332] on div "Pallet count * 40" at bounding box center [213, 329] width 401 height 38
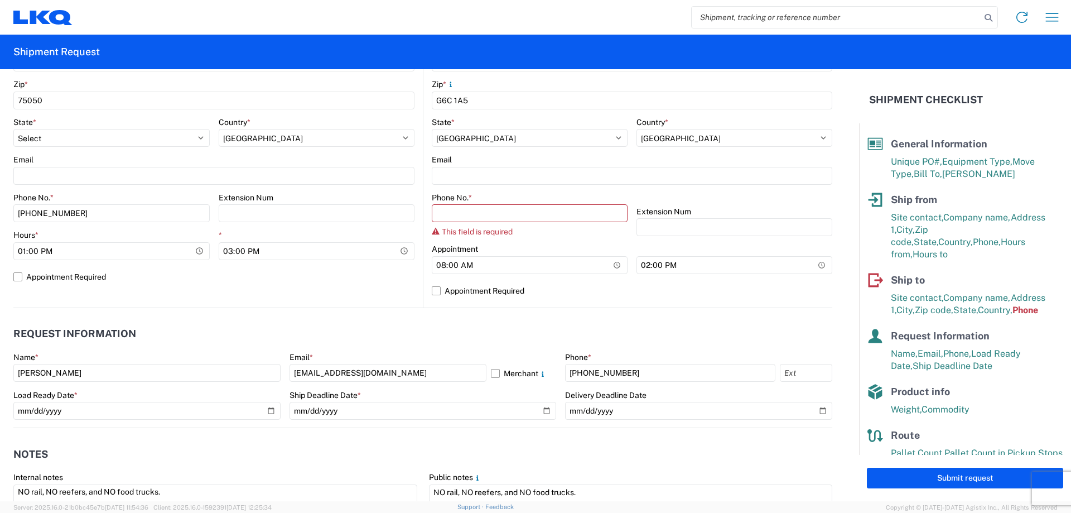
scroll to position [325, 0]
